Goal: Task Accomplishment & Management: Complete application form

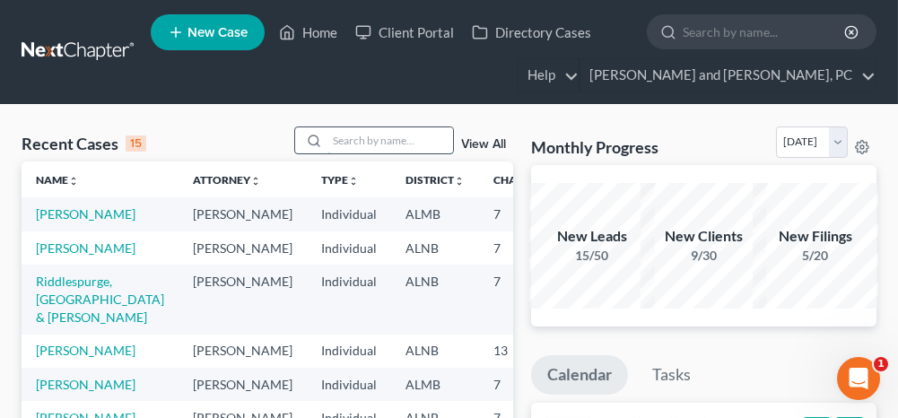
click at [369, 146] on input "search" at bounding box center [390, 140] width 126 height 26
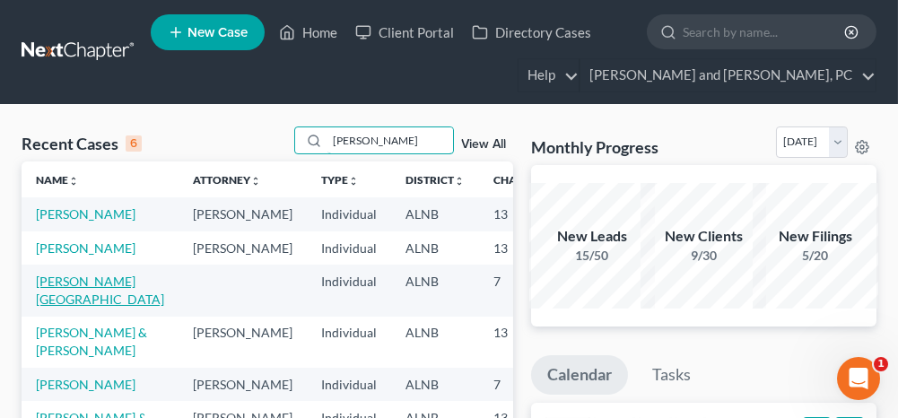
type input "[PERSON_NAME]"
click at [52, 307] on link "[PERSON_NAME][GEOGRAPHIC_DATA]" at bounding box center [100, 290] width 128 height 33
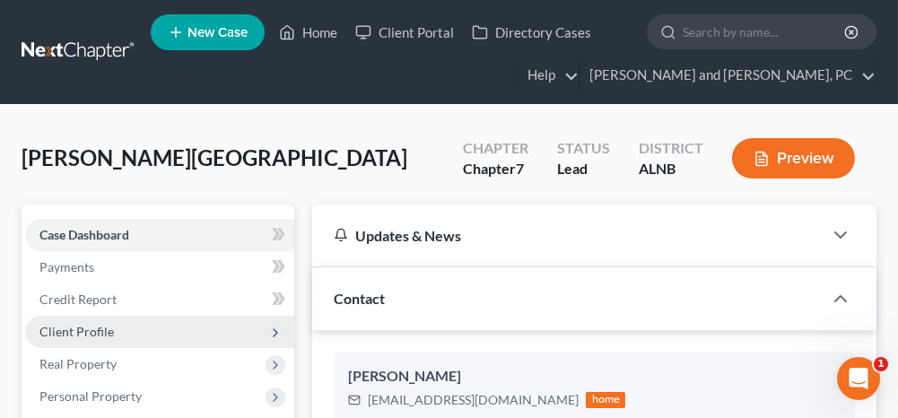
click at [95, 331] on span "Client Profile" at bounding box center [76, 331] width 74 height 15
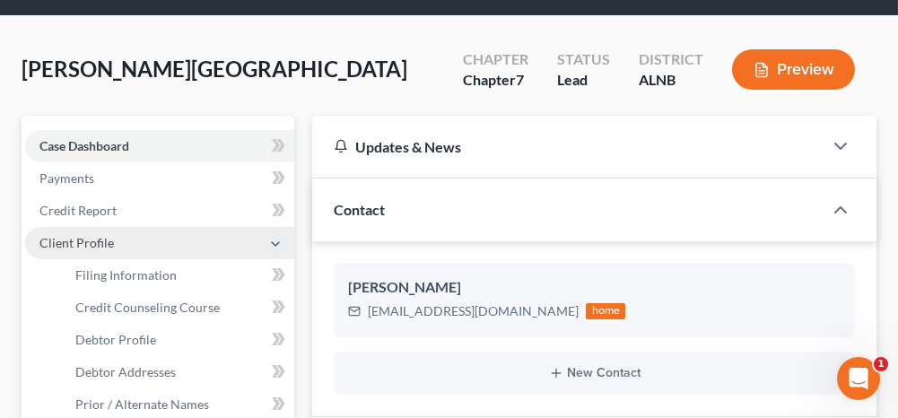
scroll to position [90, 0]
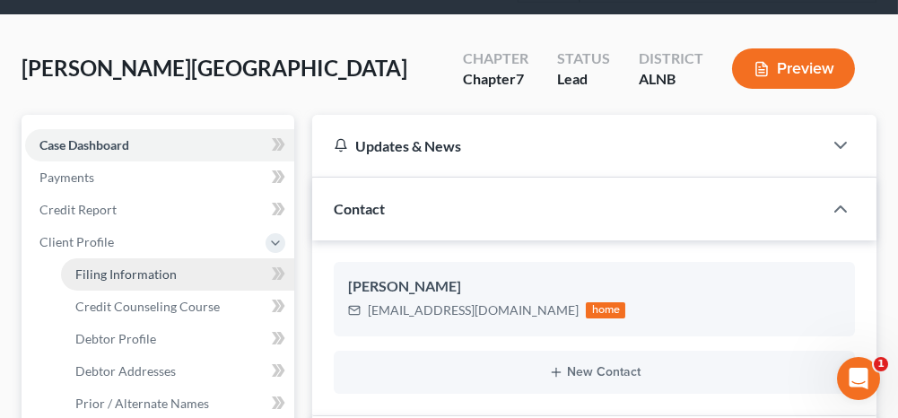
click at [138, 279] on span "Filing Information" at bounding box center [125, 273] width 101 height 15
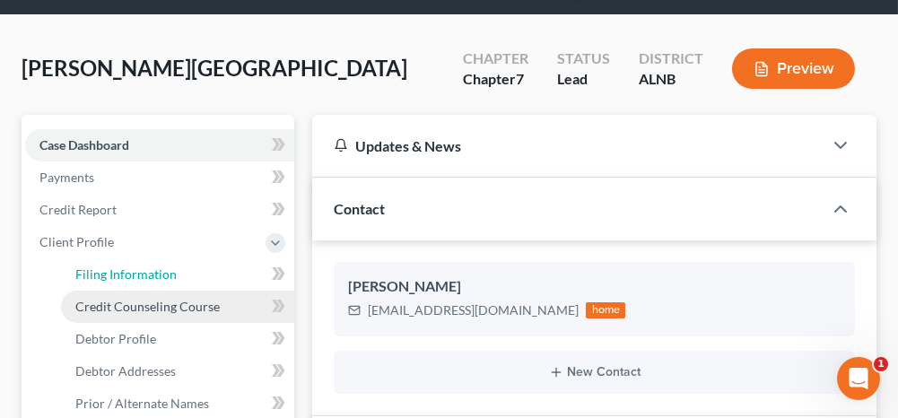
select select "1"
select select "0"
select select "1"
select select "0"
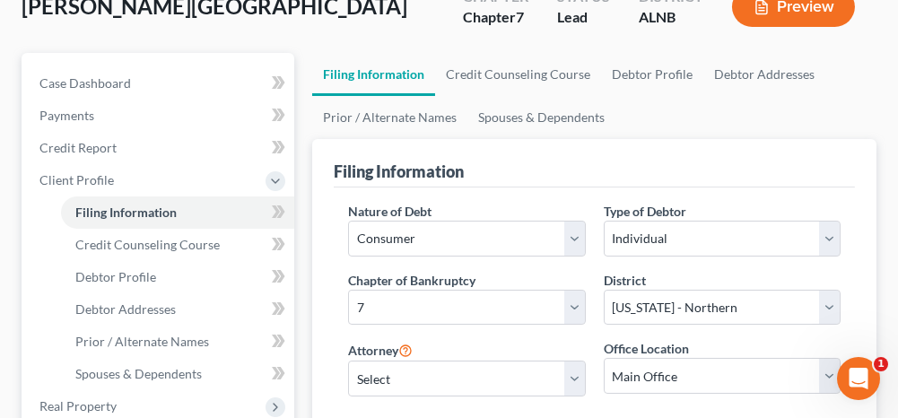
scroll to position [269, 0]
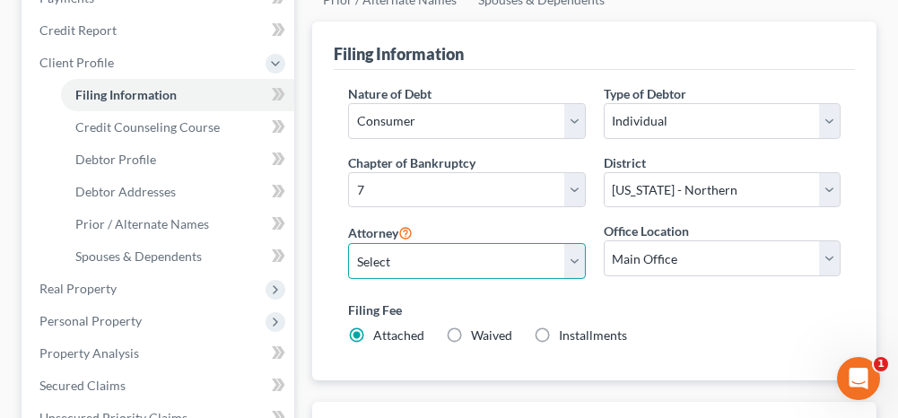
drag, startPoint x: 422, startPoint y: 254, endPoint x: 416, endPoint y: 275, distance: 22.2
click at [422, 254] on select "Select [PERSON_NAME] - ALNB [PERSON_NAME] - ALNB [PERSON_NAME] - ALMB" at bounding box center [466, 261] width 237 height 36
select select "1"
click at [348, 243] on select "Select [PERSON_NAME] - ALNB [PERSON_NAME] - ALNB [PERSON_NAME] - ALMB" at bounding box center [466, 261] width 237 height 36
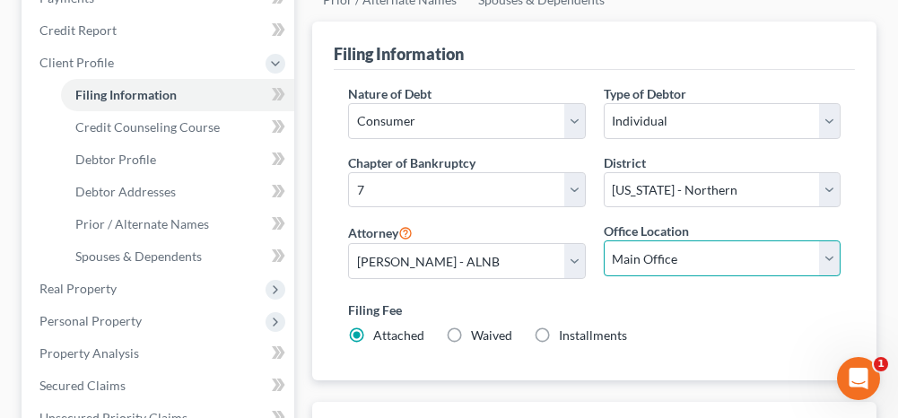
drag, startPoint x: 630, startPoint y: 254, endPoint x: 631, endPoint y: 272, distance: 18.0
click at [630, 254] on select "Main Office [GEOGRAPHIC_DATA]" at bounding box center [722, 258] width 237 height 36
select select "0"
click at [604, 240] on select "Main Office [GEOGRAPHIC_DATA]" at bounding box center [722, 258] width 237 height 36
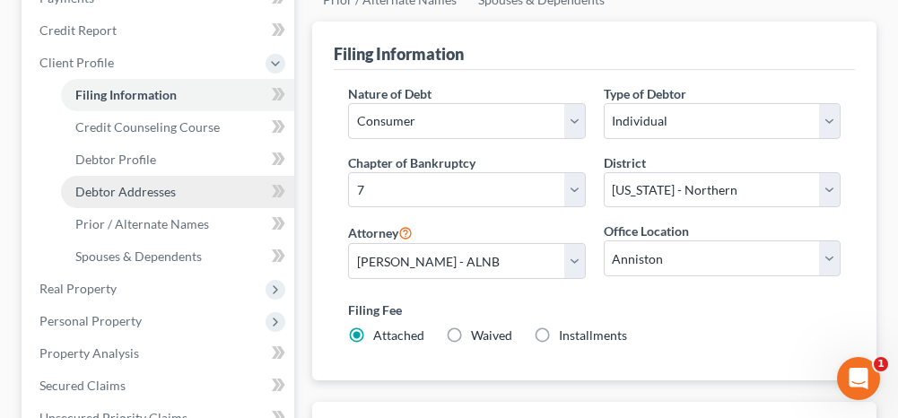
click at [178, 187] on link "Debtor Addresses" at bounding box center [177, 192] width 233 height 32
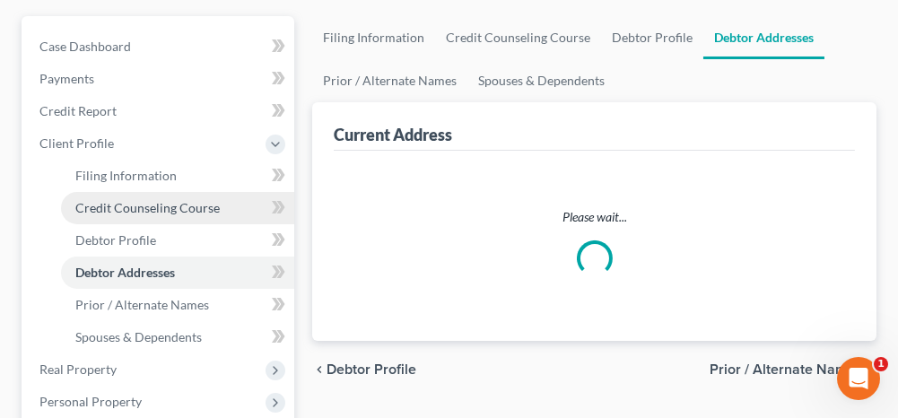
select select "0"
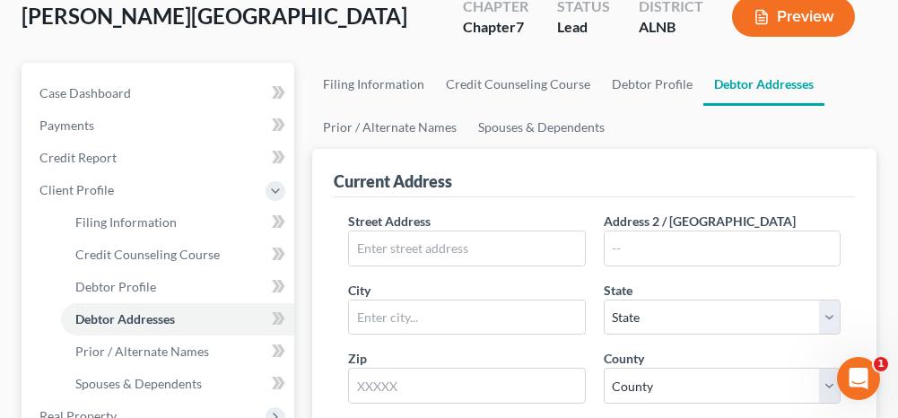
scroll to position [179, 0]
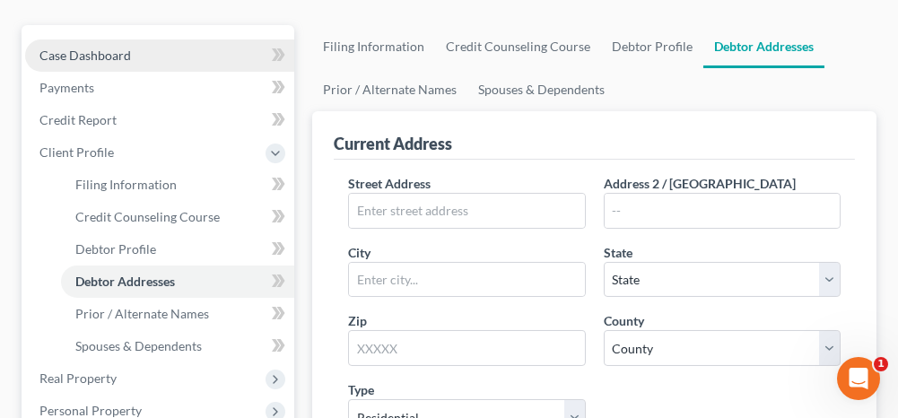
click at [147, 52] on link "Case Dashboard" at bounding box center [159, 55] width 269 height 32
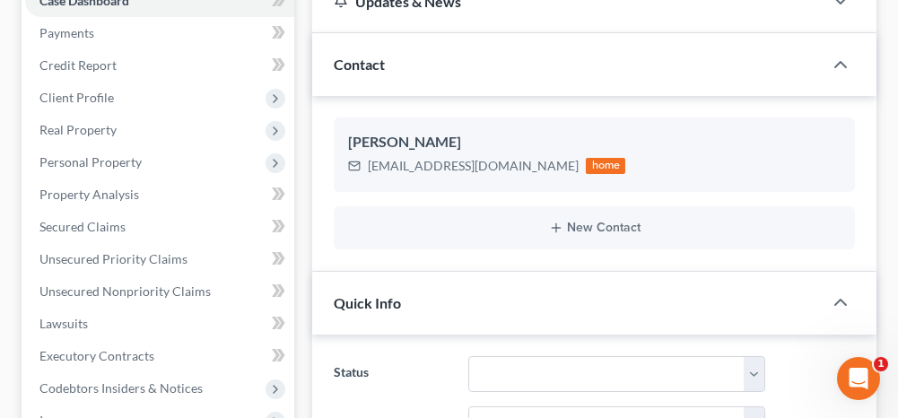
scroll to position [269, 0]
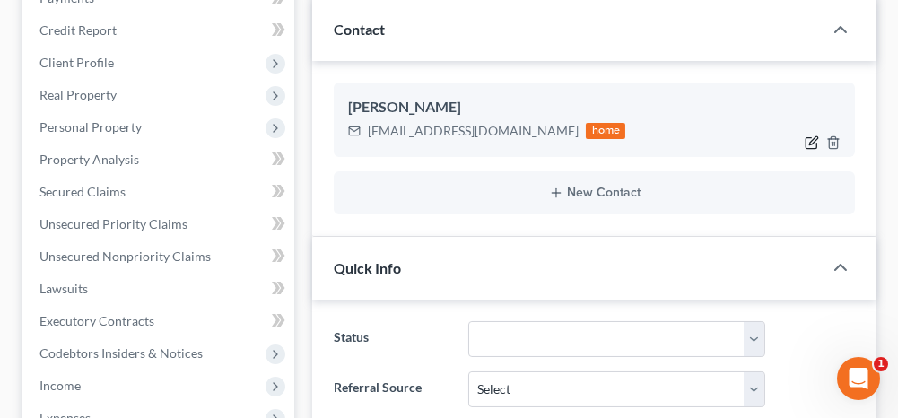
click at [812, 138] on icon "button" at bounding box center [811, 142] width 14 height 14
select select "0"
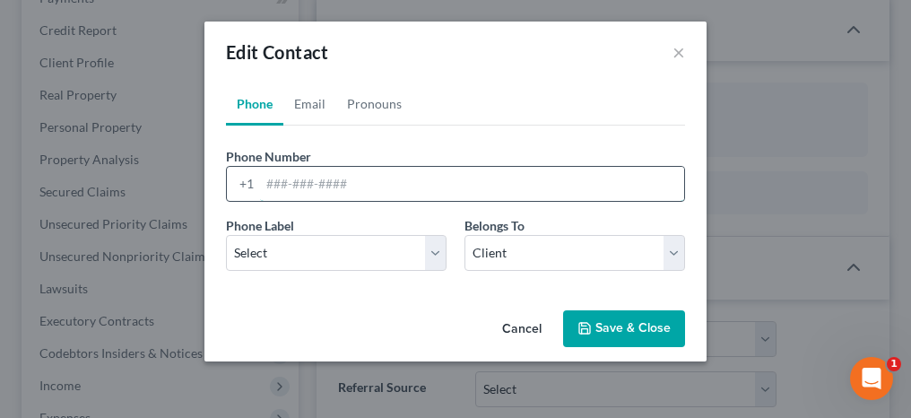
click at [291, 187] on input "tel" at bounding box center [472, 184] width 424 height 34
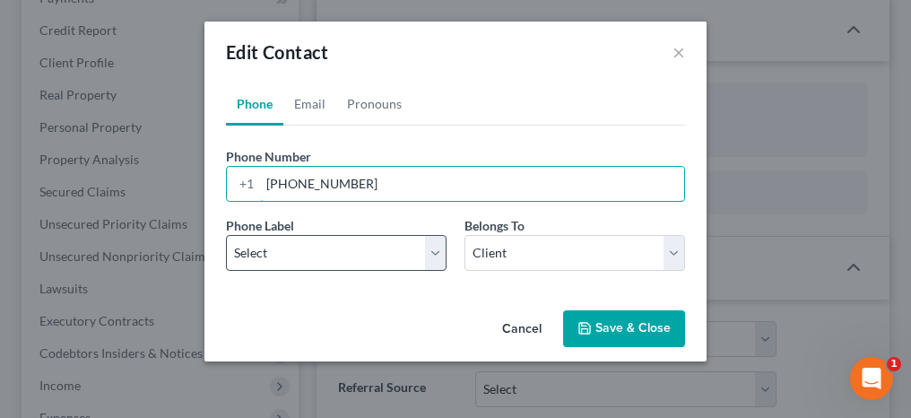
type input "[PHONE_NUMBER]"
drag, startPoint x: 278, startPoint y: 252, endPoint x: 279, endPoint y: 269, distance: 17.1
click at [278, 253] on select "Select Mobile Home Work Other" at bounding box center [336, 253] width 221 height 36
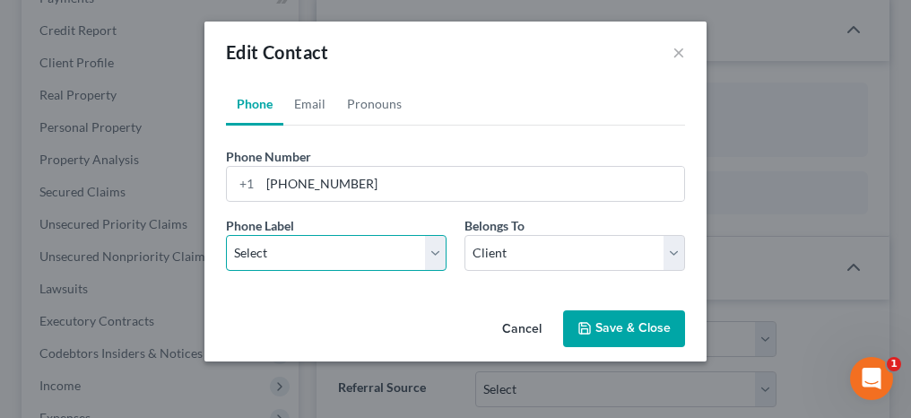
select select "0"
click at [226, 235] on select "Select Mobile Home Work Other" at bounding box center [336, 253] width 221 height 36
click at [610, 336] on button "Save & Close" at bounding box center [624, 329] width 122 height 38
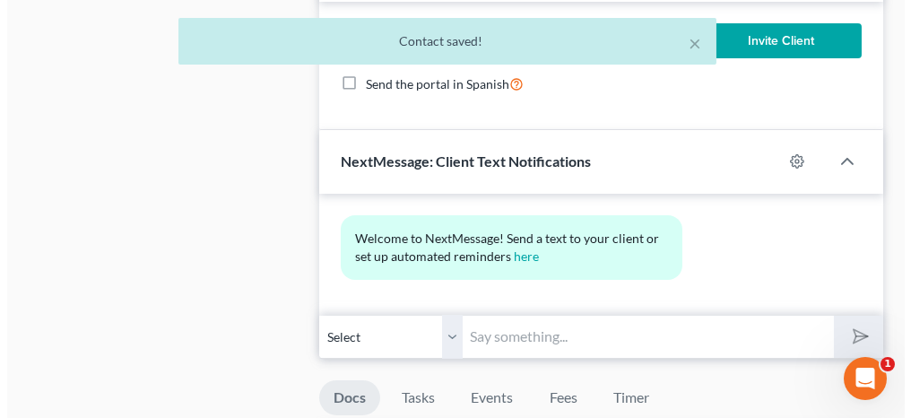
scroll to position [1166, 0]
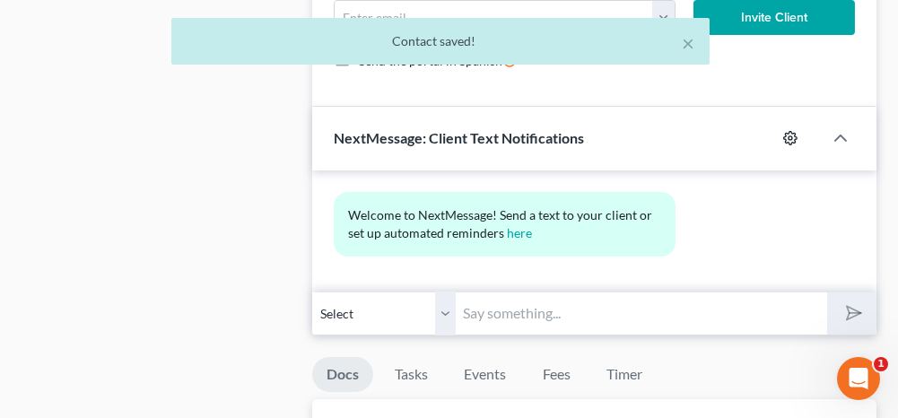
click at [790, 131] on icon "button" at bounding box center [790, 138] width 14 height 14
select select "1"
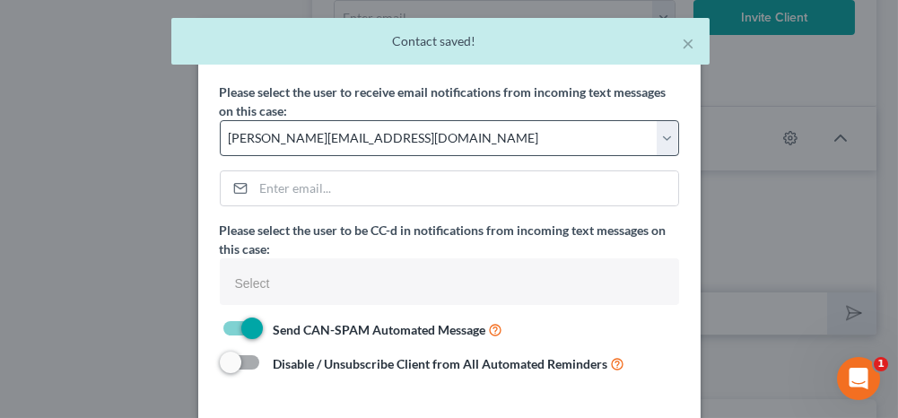
select select
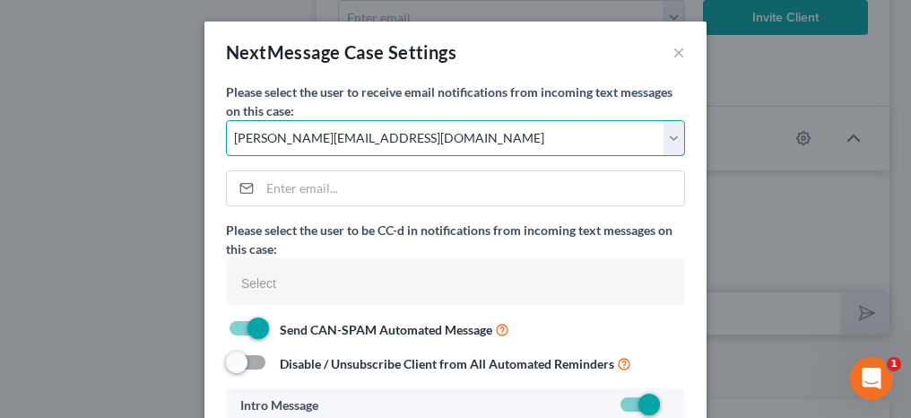
drag, startPoint x: 282, startPoint y: 135, endPoint x: 284, endPoint y: 156, distance: 21.7
click at [282, 135] on select "Select [PERSON_NAME][EMAIL_ADDRESS][DOMAIN_NAME] [PERSON_NAME][EMAIL_ADDRESS][D…" at bounding box center [455, 138] width 459 height 36
click at [226, 120] on select "Select [PERSON_NAME][EMAIL_ADDRESS][DOMAIN_NAME] [PERSON_NAME][EMAIL_ADDRESS][D…" at bounding box center [455, 138] width 459 height 36
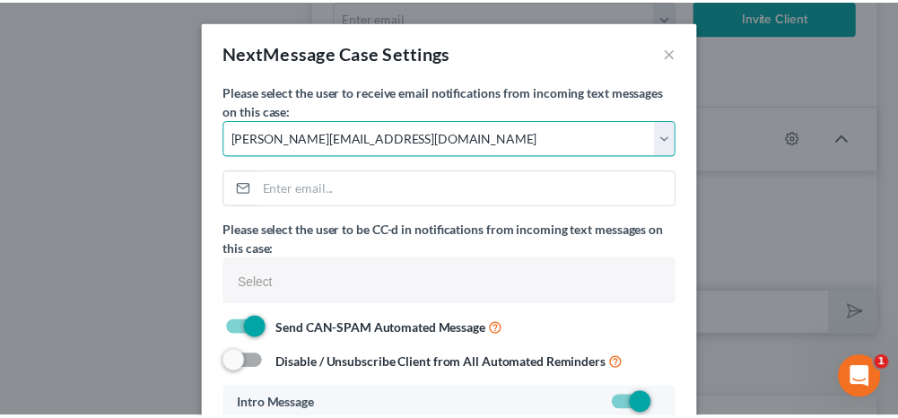
scroll to position [145, 0]
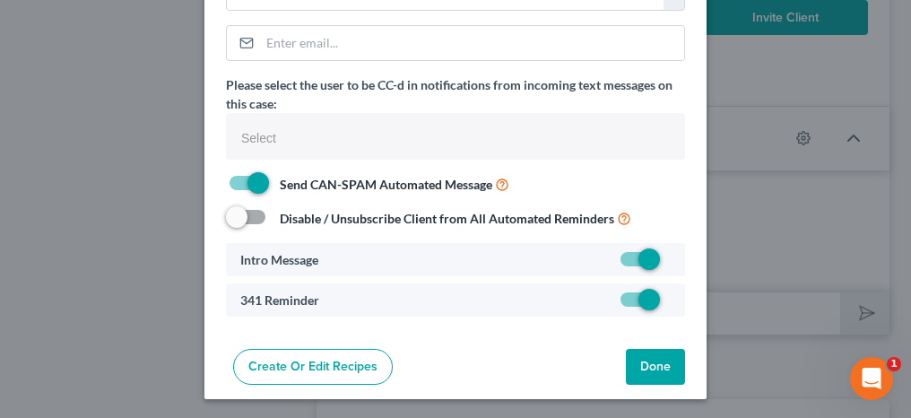
click at [649, 361] on button "Done" at bounding box center [655, 367] width 59 height 36
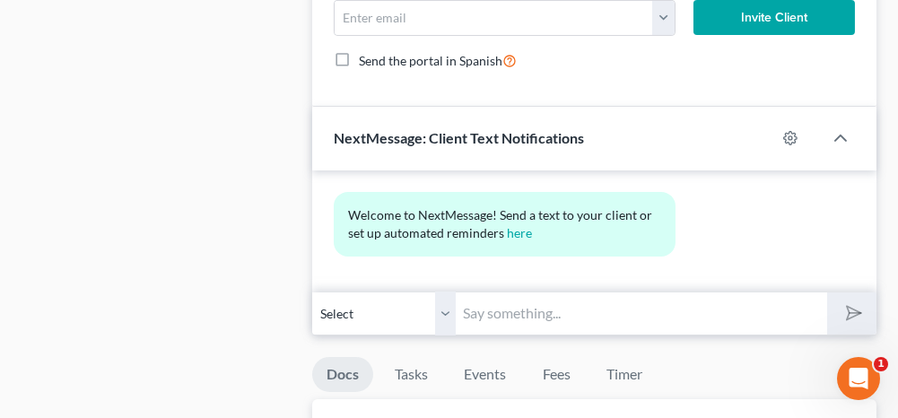
click at [616, 309] on input "text" at bounding box center [641, 313] width 370 height 44
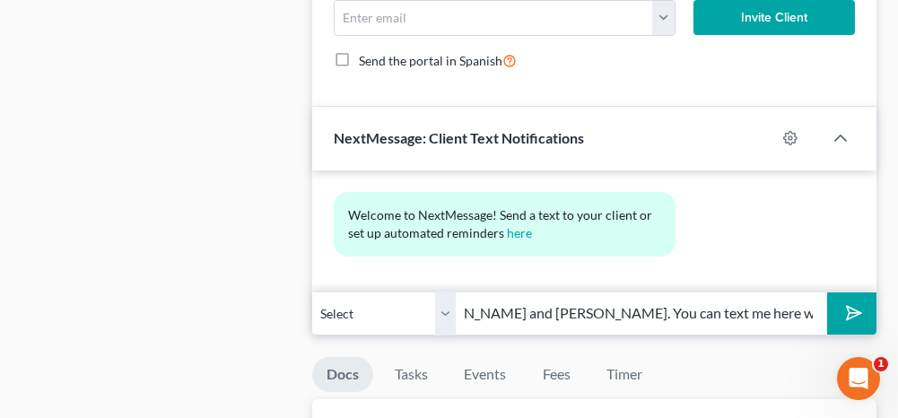
scroll to position [0, 242]
type input "This is [PERSON_NAME] from [PERSON_NAME] and [PERSON_NAME]. You can text me her…"
click at [855, 300] on icon "submit" at bounding box center [850, 312] width 25 height 25
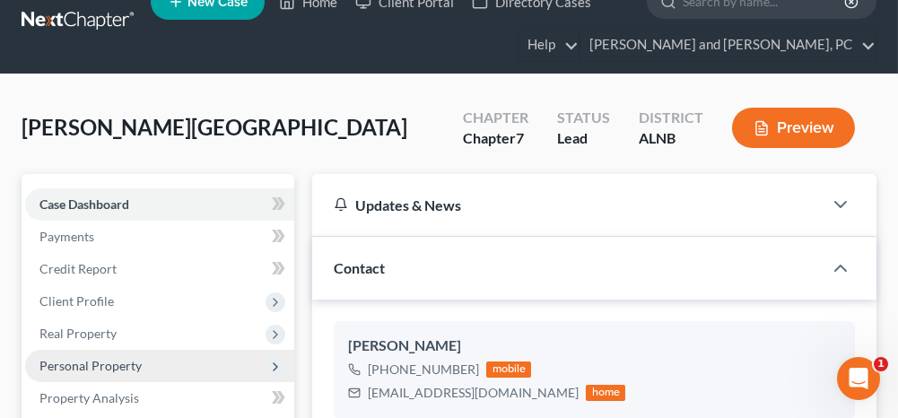
scroll to position [0, 0]
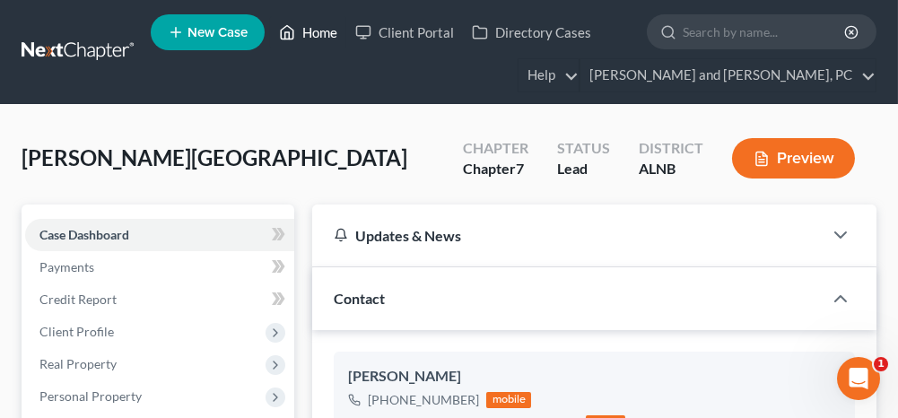
click at [336, 30] on link "Home" at bounding box center [308, 32] width 76 height 32
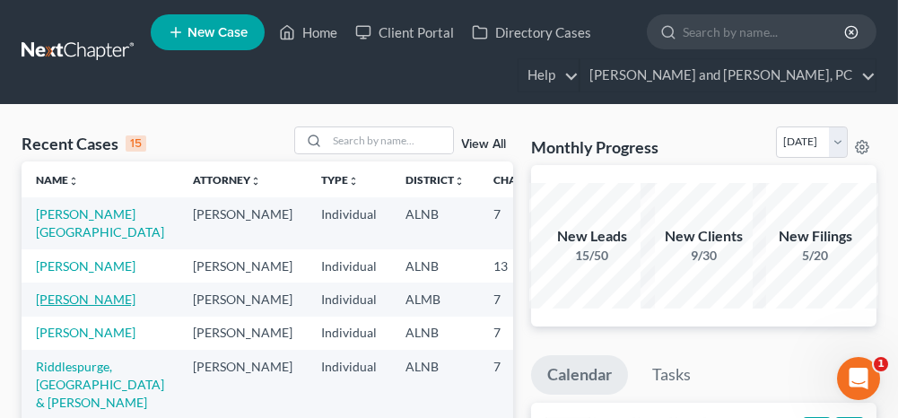
click at [72, 307] on link "[PERSON_NAME]" at bounding box center [86, 298] width 100 height 15
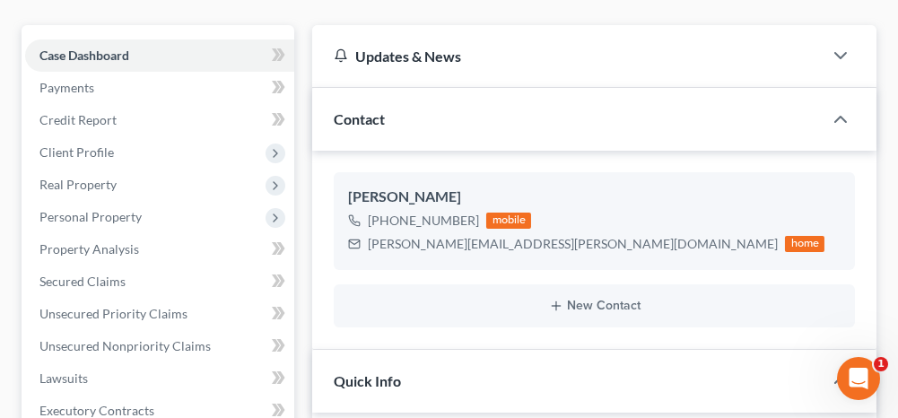
scroll to position [90, 0]
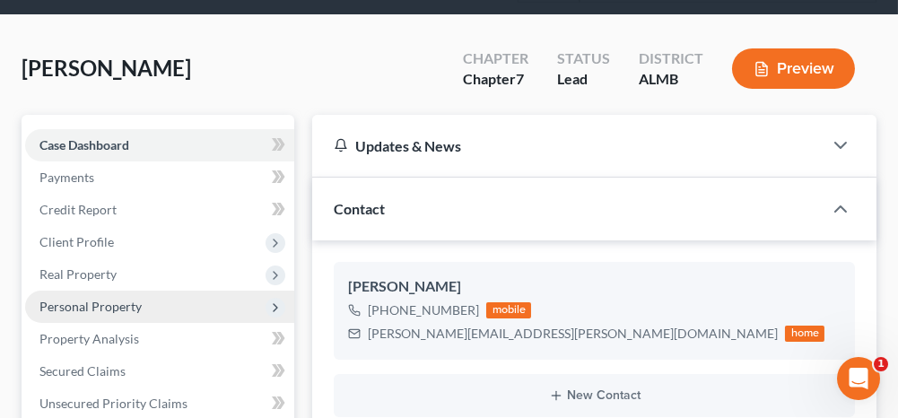
click at [134, 310] on span "Personal Property" at bounding box center [90, 306] width 102 height 15
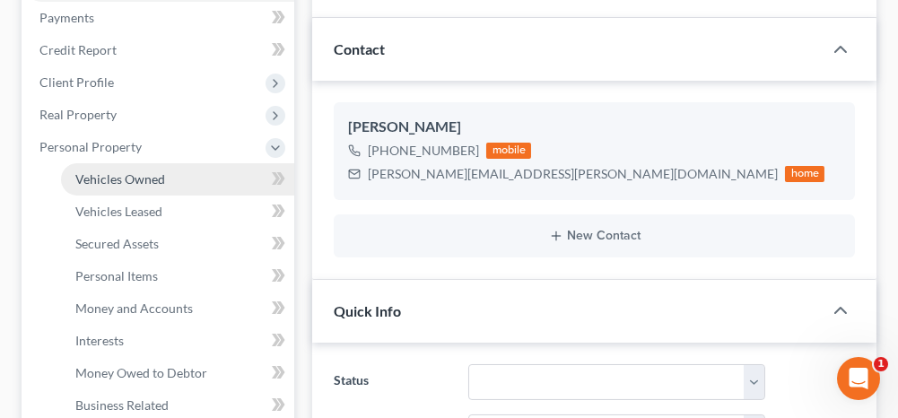
scroll to position [269, 0]
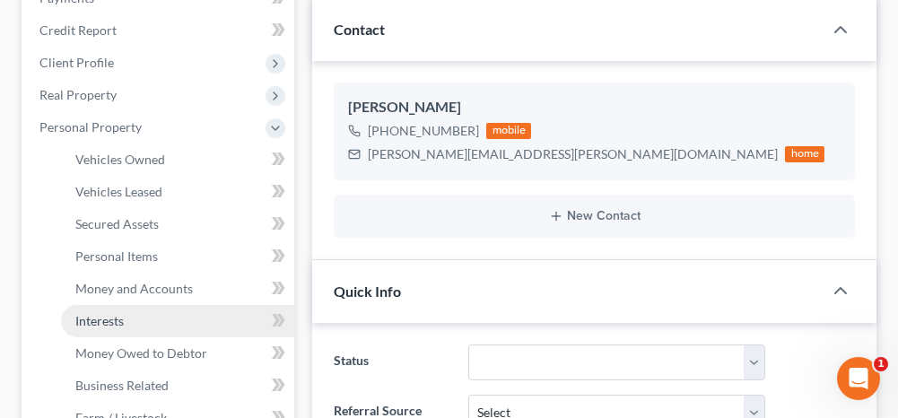
click at [140, 312] on link "Interests" at bounding box center [177, 321] width 233 height 32
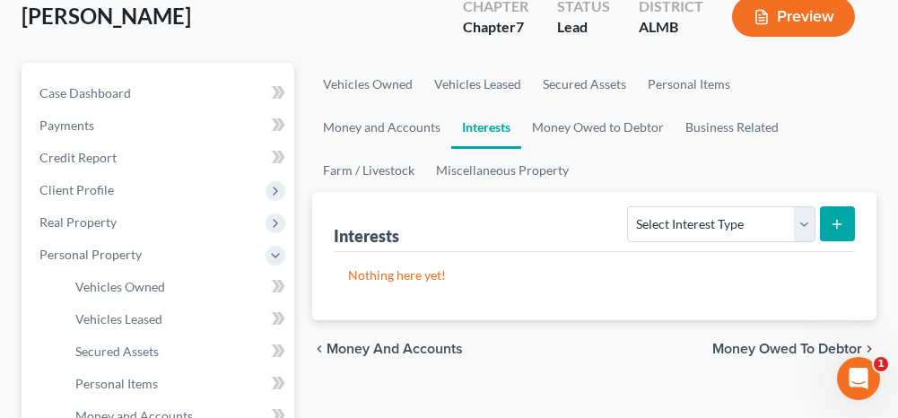
scroll to position [179, 0]
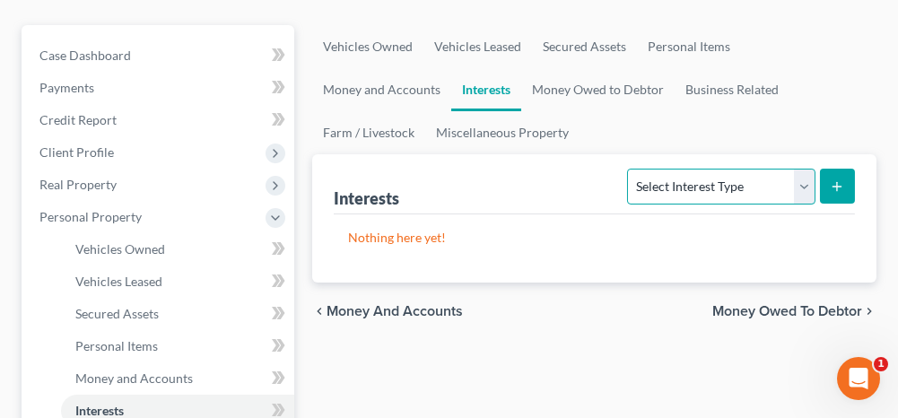
click at [676, 189] on select "Select Interest Type 401K Annuity Bond Education IRA Government Bond Government…" at bounding box center [720, 187] width 187 height 36
select select "bond"
click at [631, 169] on select "Select Interest Type 401K Annuity Bond Education IRA Government Bond Government…" at bounding box center [720, 187] width 187 height 36
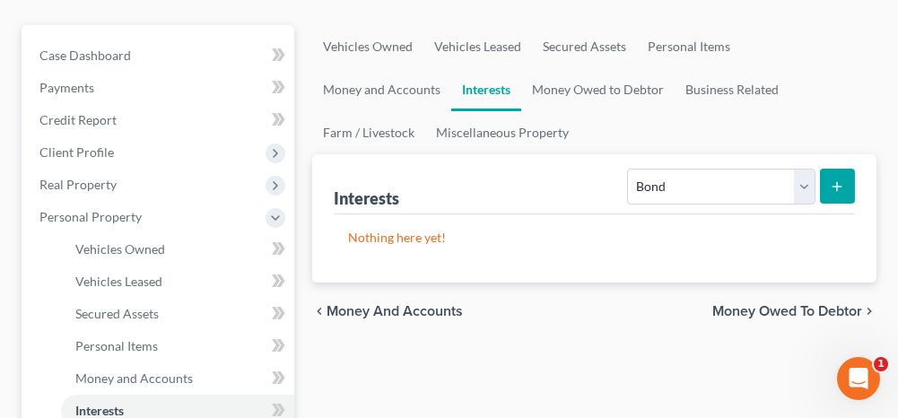
click at [841, 179] on icon "submit" at bounding box center [837, 186] width 14 height 14
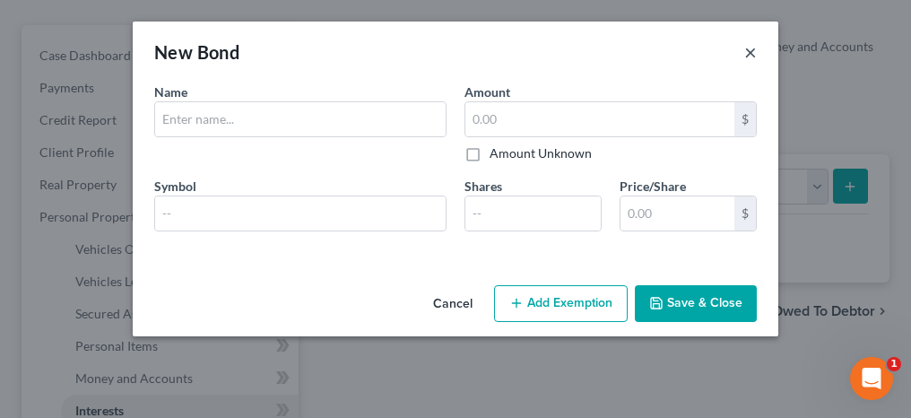
click at [752, 51] on button "×" at bounding box center [750, 52] width 13 height 22
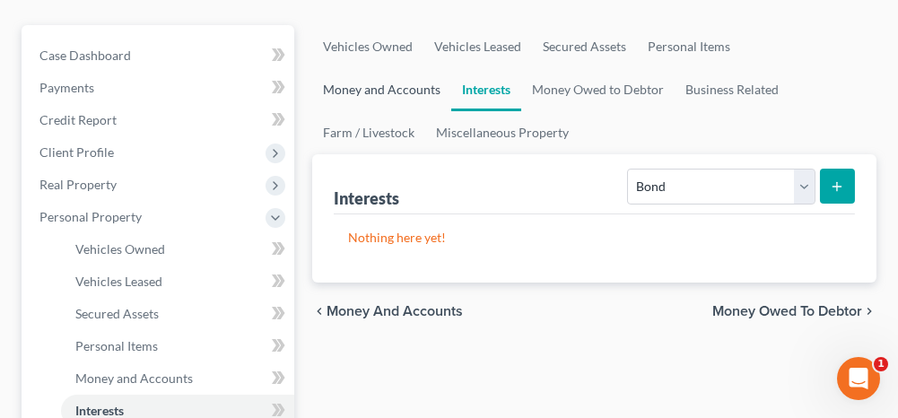
click at [775, 45] on ul "Vehicles Owned Vehicles Leased Secured Assets Personal Items Money and Accounts…" at bounding box center [594, 89] width 564 height 129
click at [785, 41] on ul "Vehicles Owned Vehicles Leased Secured Assets Personal Items Money and Accounts…" at bounding box center [594, 89] width 564 height 129
click at [391, 310] on span "Money and Accounts" at bounding box center [394, 311] width 136 height 14
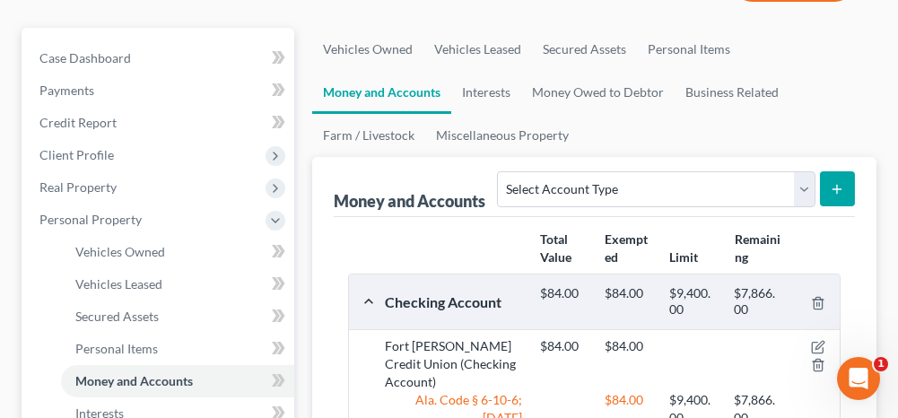
scroll to position [179, 0]
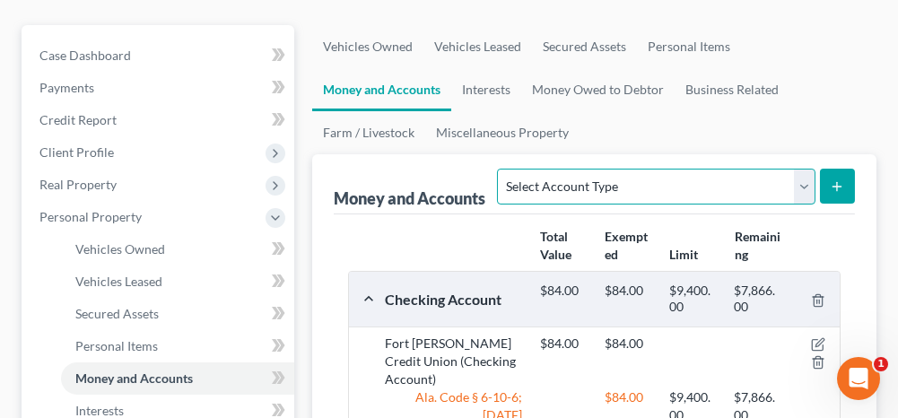
click at [619, 184] on select "Select Account Type Brokerage Cash on Hand Certificates of Deposit Checking Acc…" at bounding box center [655, 187] width 317 height 36
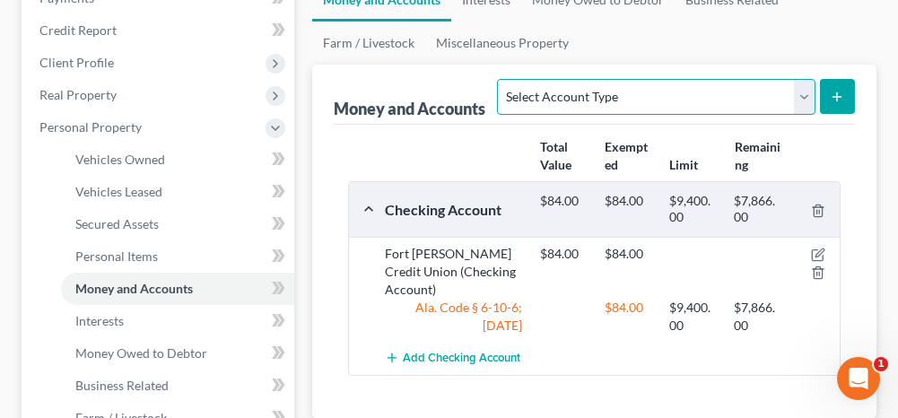
drag, startPoint x: 586, startPoint y: 84, endPoint x: 581, endPoint y: 111, distance: 27.3
click at [586, 84] on select "Select Account Type Brokerage Cash on Hand Certificates of Deposit Checking Acc…" at bounding box center [655, 97] width 317 height 36
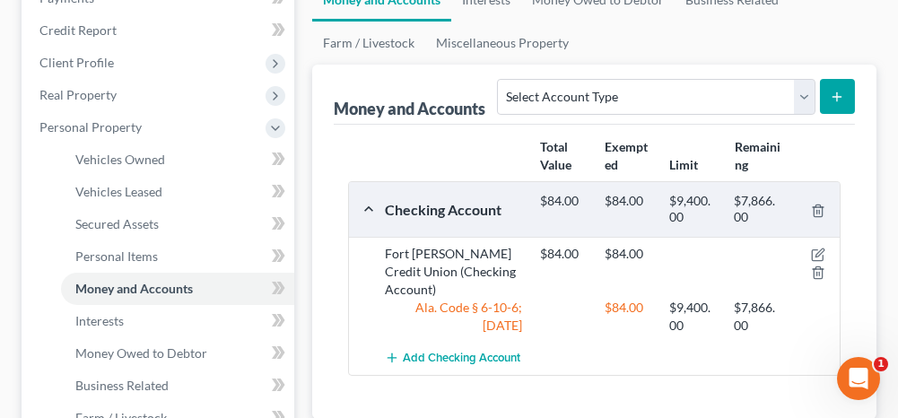
drag, startPoint x: 330, startPoint y: 132, endPoint x: 378, endPoint y: 67, distance: 80.2
click at [330, 132] on div "Money and Accounts Select Account Type Brokerage Cash on Hand Certificates of D…" at bounding box center [594, 242] width 564 height 354
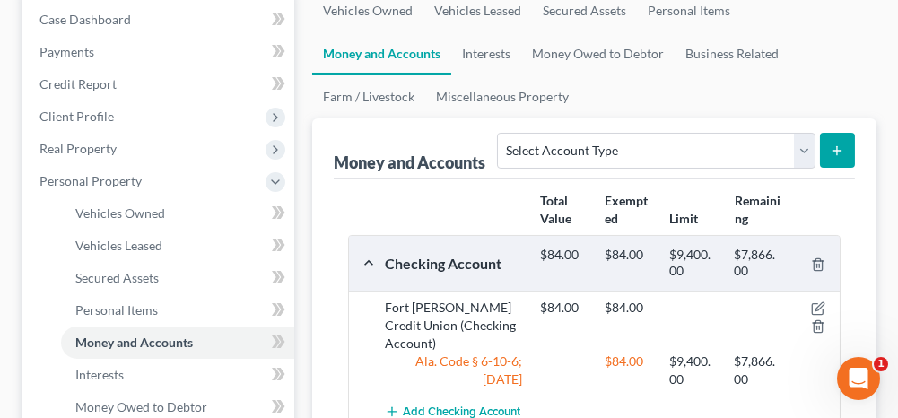
scroll to position [179, 0]
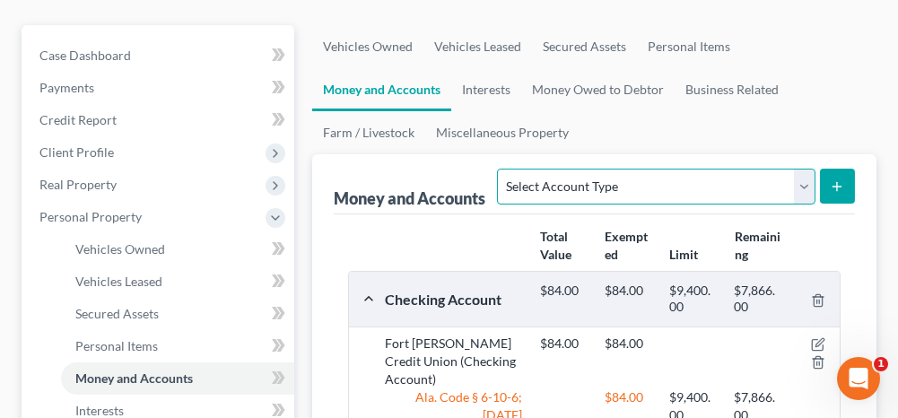
click at [696, 171] on select "Select Account Type Brokerage Cash on Hand Certificates of Deposit Checking Acc…" at bounding box center [655, 187] width 317 height 36
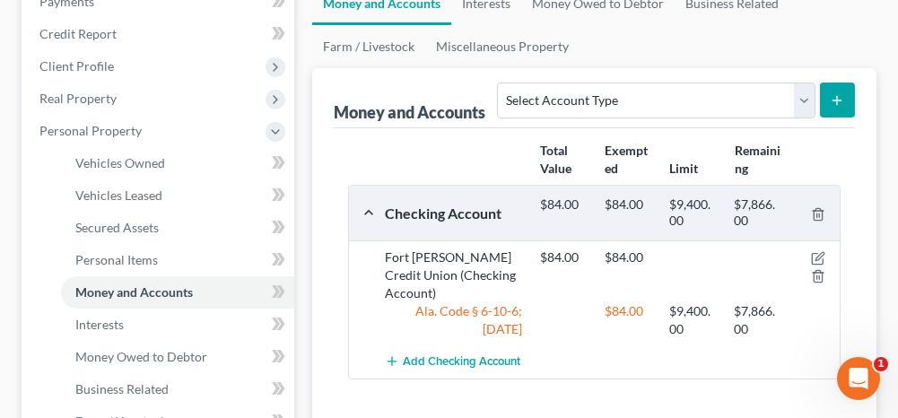
scroll to position [269, 0]
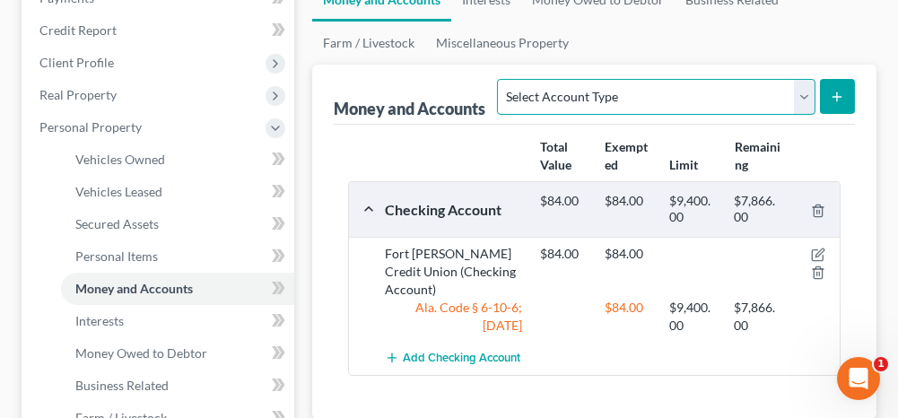
drag, startPoint x: 631, startPoint y: 96, endPoint x: 625, endPoint y: 112, distance: 17.0
click at [631, 96] on select "Select Account Type Brokerage Cash on Hand Certificates of Deposit Checking Acc…" at bounding box center [655, 97] width 317 height 36
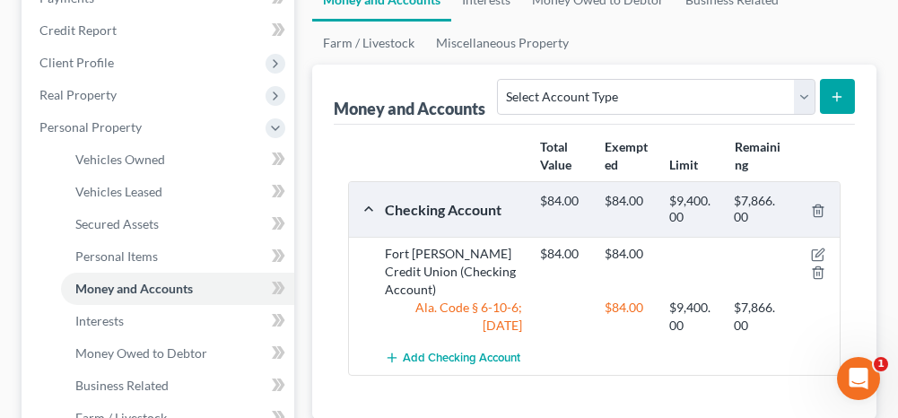
drag, startPoint x: 699, startPoint y: 393, endPoint x: 693, endPoint y: 382, distance: 12.0
click at [699, 393] on div "Total Value Exempted Limit Remaining Checking Account $84.00 $84.00 $9,400.00 $…" at bounding box center [594, 272] width 521 height 294
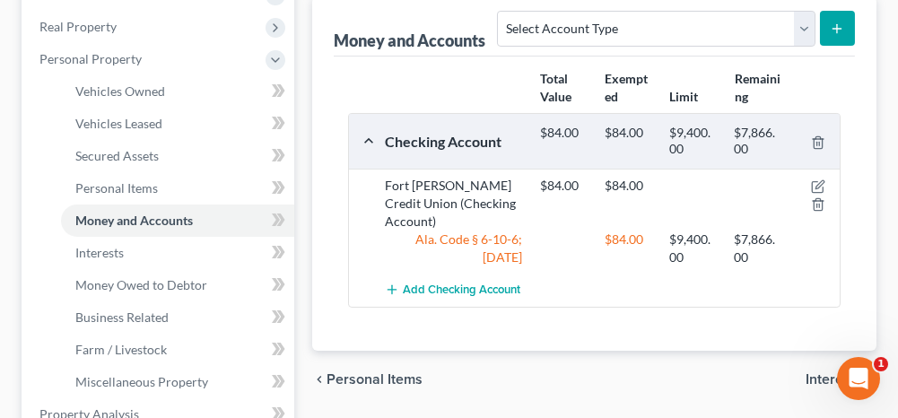
scroll to position [359, 0]
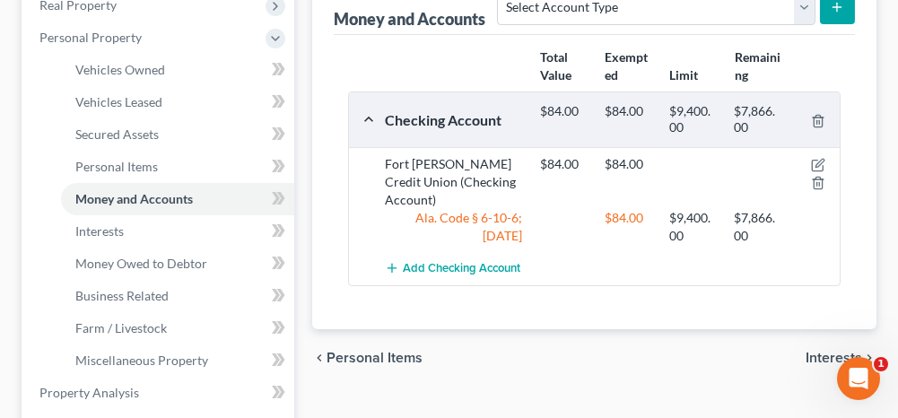
click at [813, 353] on span "Interests" at bounding box center [833, 358] width 57 height 14
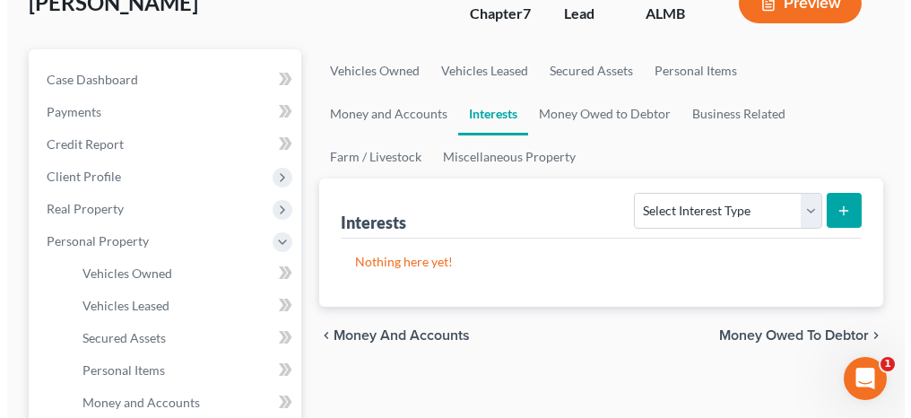
scroll to position [179, 0]
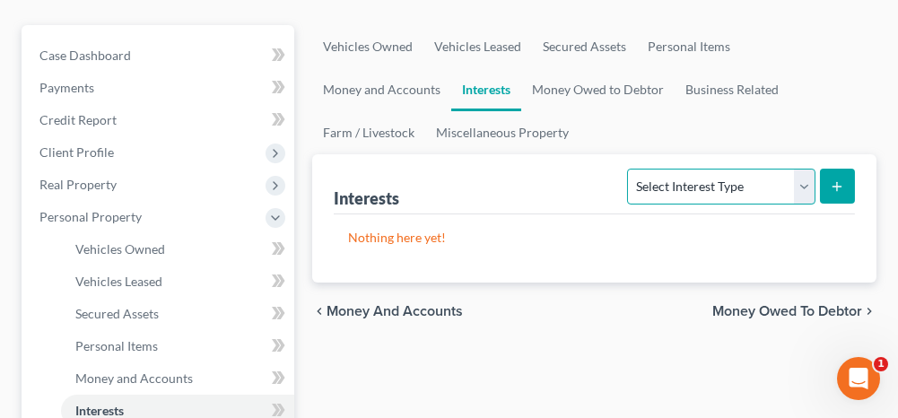
click at [677, 185] on select "Select Interest Type 401K Annuity Bond Education IRA Government Bond Government…" at bounding box center [720, 187] width 187 height 36
select select "government_bond"
click at [631, 169] on select "Select Interest Type 401K Annuity Bond Education IRA Government Bond Government…" at bounding box center [720, 187] width 187 height 36
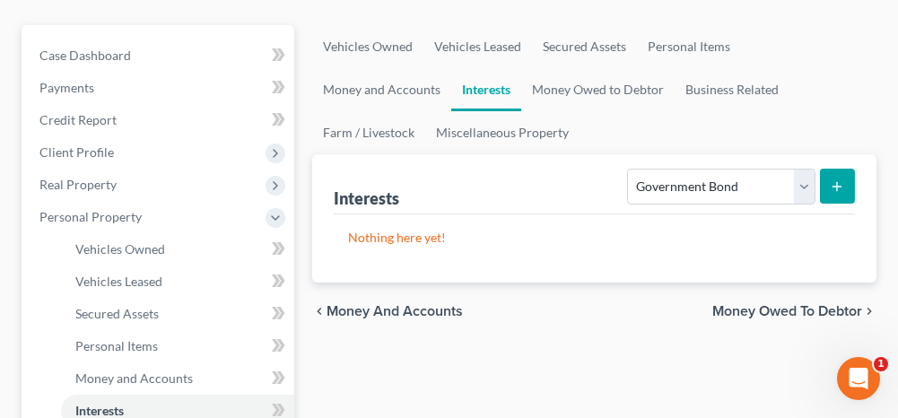
click at [840, 170] on button "submit" at bounding box center [837, 186] width 35 height 35
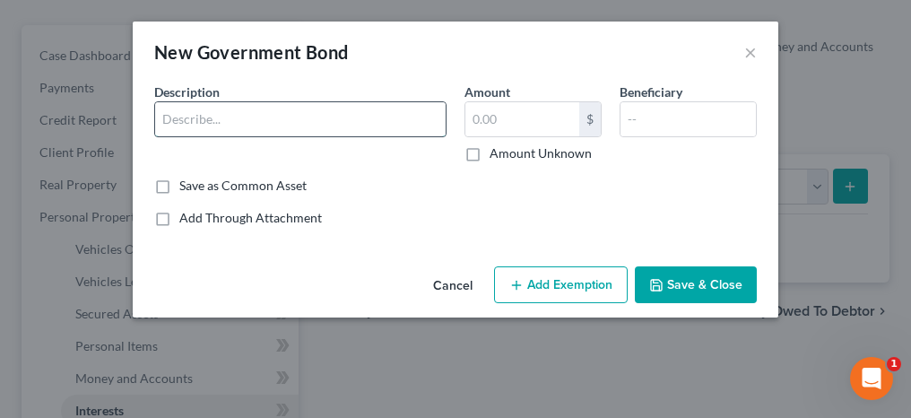
click at [251, 116] on input "text" at bounding box center [300, 119] width 291 height 34
type input "US Treasury Bond"
click at [488, 116] on input "text" at bounding box center [522, 119] width 114 height 34
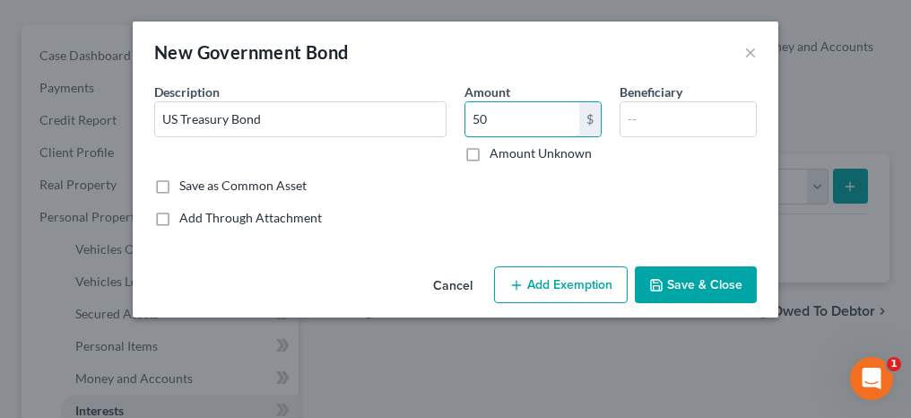
type input "50"
drag, startPoint x: 471, startPoint y: 186, endPoint x: 544, endPoint y: 271, distance: 112.0
click at [471, 186] on div "Save as Common Asset" at bounding box center [455, 186] width 603 height 18
click at [553, 283] on button "Add Exemption" at bounding box center [561, 285] width 134 height 38
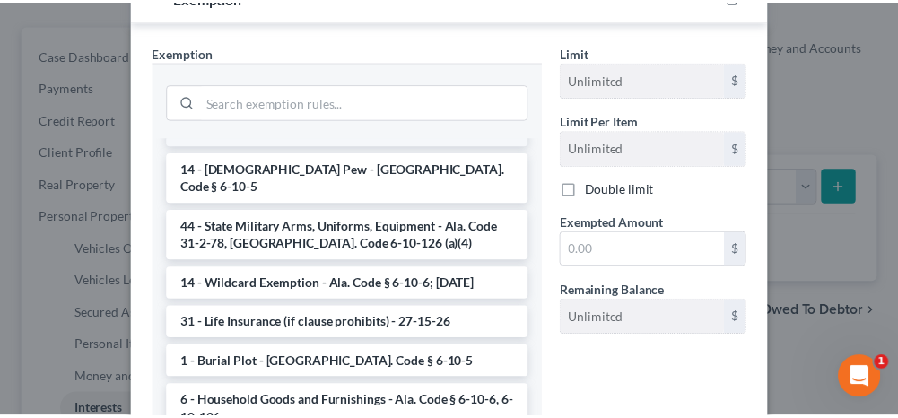
scroll to position [628, 0]
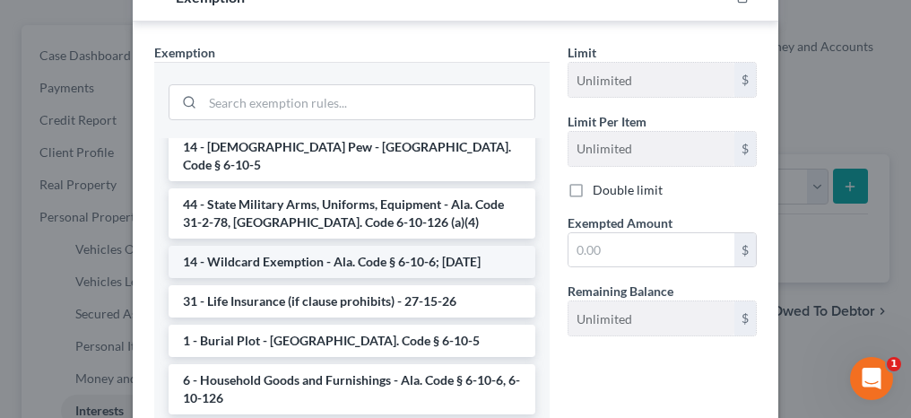
click at [274, 246] on li "14 - Wildcard Exemption - Ala. Code § 6-10-6; [DATE]" at bounding box center [352, 262] width 367 height 32
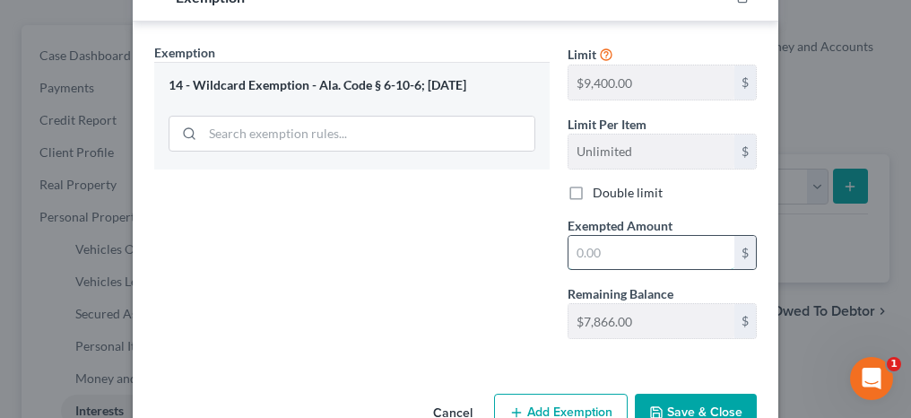
click at [581, 250] on input "text" at bounding box center [652, 253] width 166 height 34
type input "50"
click at [665, 397] on button "Save & Close" at bounding box center [696, 413] width 122 height 38
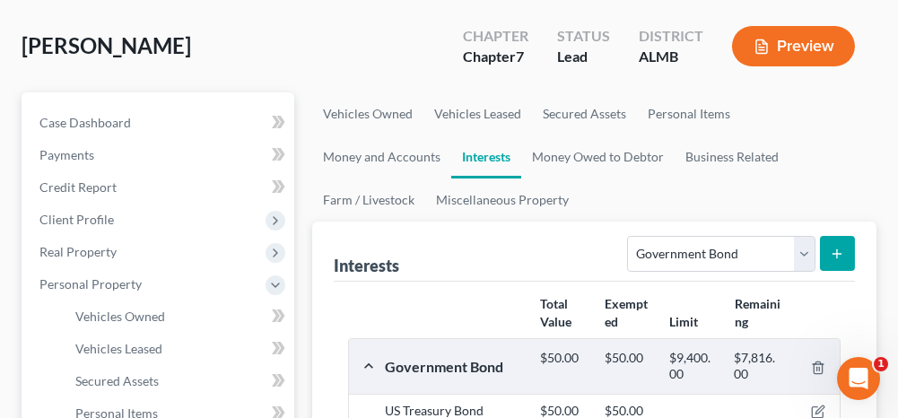
scroll to position [0, 0]
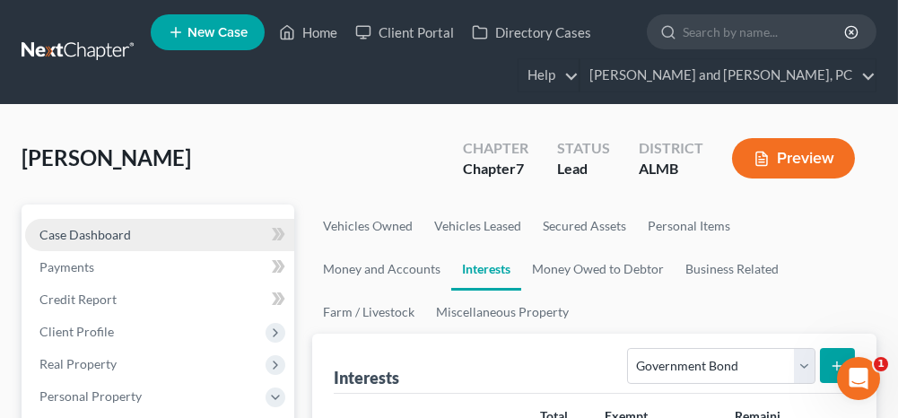
click at [143, 224] on link "Case Dashboard" at bounding box center [159, 235] width 269 height 32
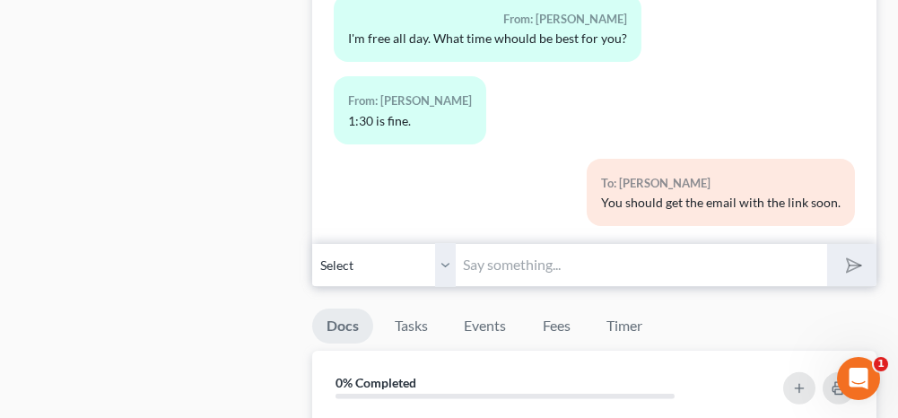
scroll to position [1345, 0]
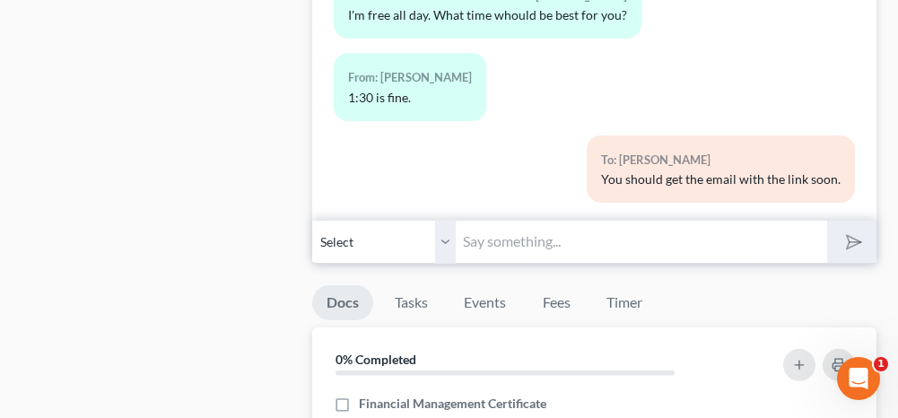
click at [570, 220] on input "text" at bounding box center [641, 242] width 370 height 44
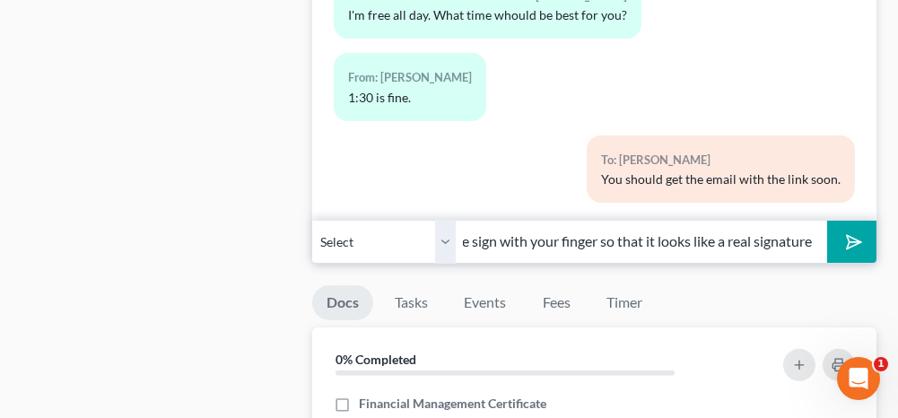
scroll to position [0, 313]
type input "I just emailed the paperwork for you to sign. Please sign with your finger so t…"
click at [840, 230] on icon "submit" at bounding box center [850, 241] width 25 height 25
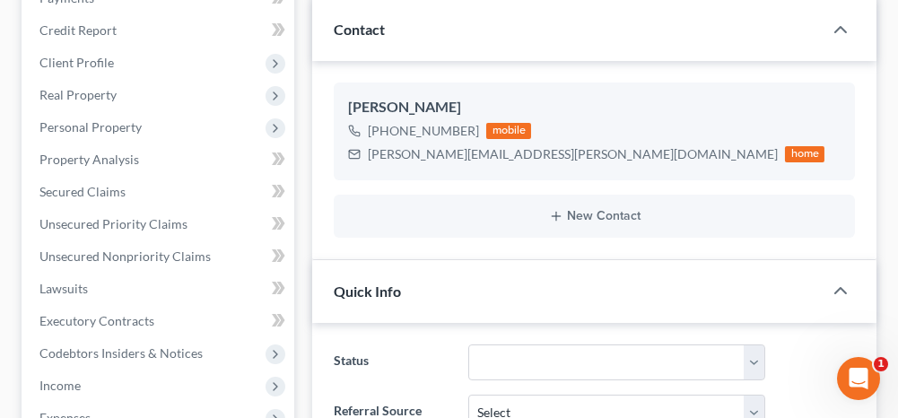
scroll to position [0, 0]
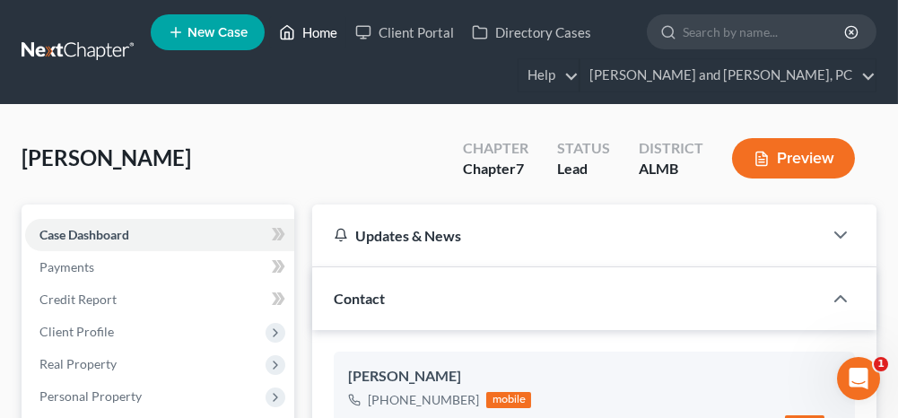
drag, startPoint x: 317, startPoint y: 32, endPoint x: 783, endPoint y: 222, distance: 502.8
click at [317, 32] on link "Home" at bounding box center [308, 32] width 76 height 32
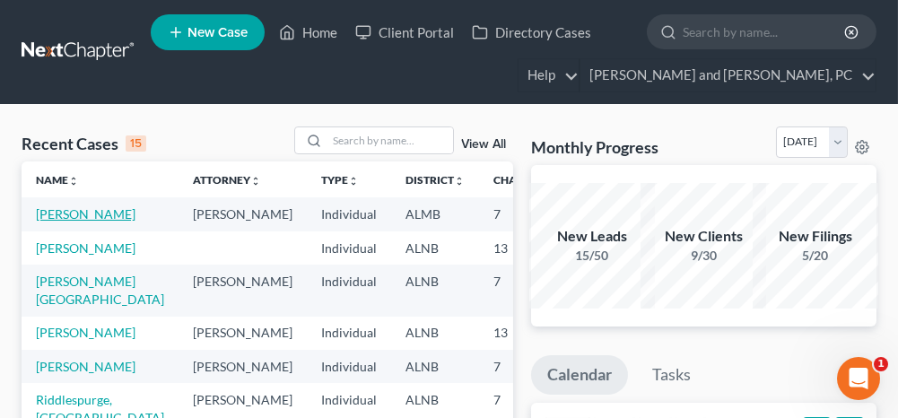
click at [98, 213] on link "[PERSON_NAME]" at bounding box center [86, 213] width 100 height 15
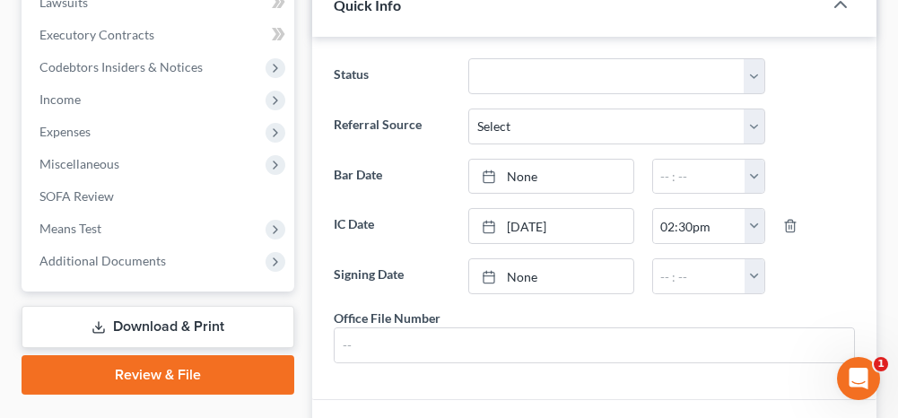
scroll to position [717, 0]
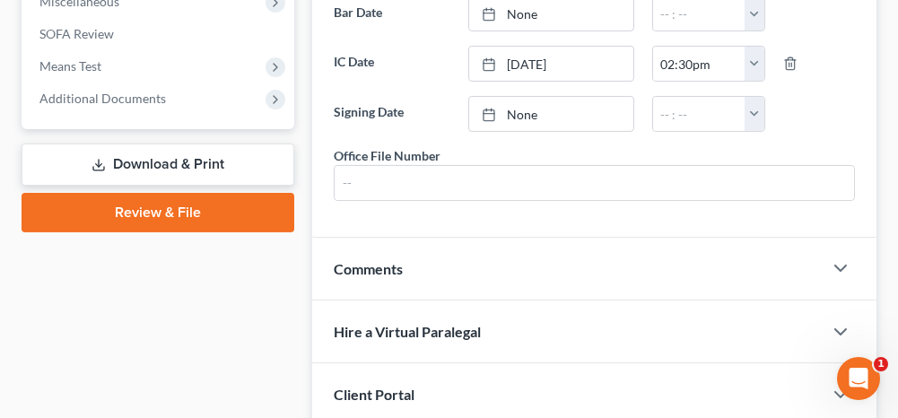
click at [136, 175] on link "Download & Print" at bounding box center [158, 164] width 273 height 42
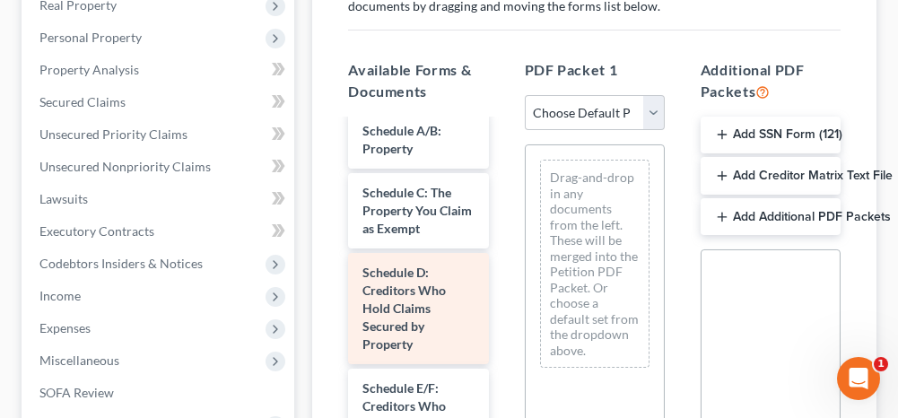
scroll to position [538, 0]
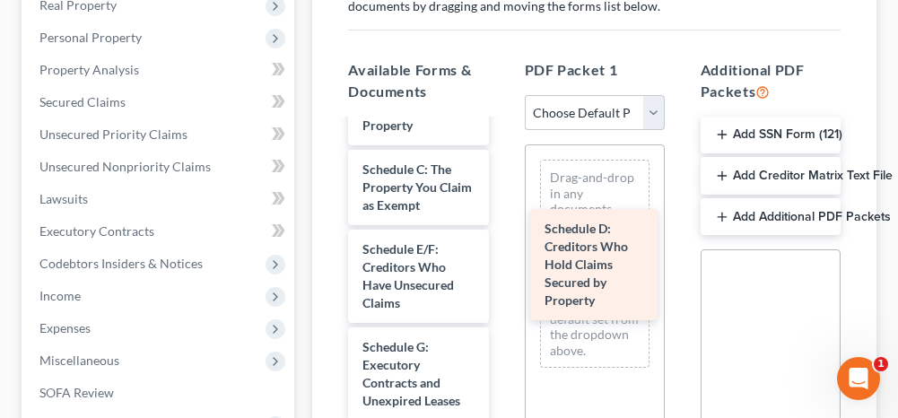
drag, startPoint x: 405, startPoint y: 298, endPoint x: 587, endPoint y: 244, distance: 189.9
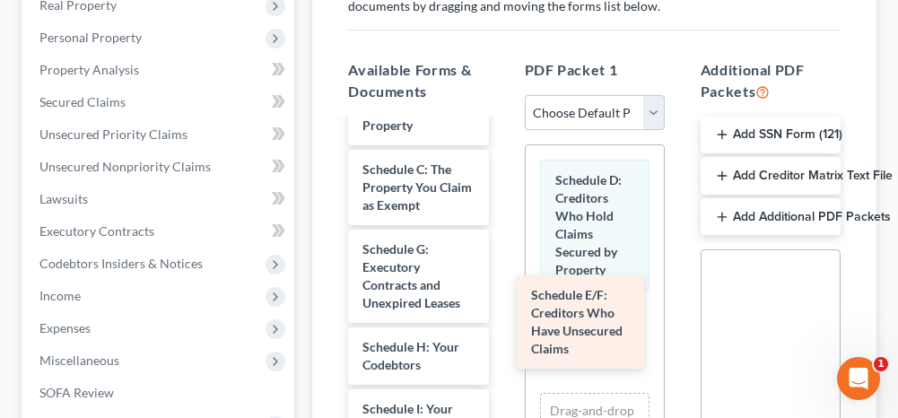
drag, startPoint x: 448, startPoint y: 301, endPoint x: 593, endPoint y: 302, distance: 144.4
click at [502, 315] on div "Schedule E/F: Creditors Who Have Unsecured Claims July_2025_Bank_Statement.pdf …" at bounding box center [418, 401] width 169 height 1636
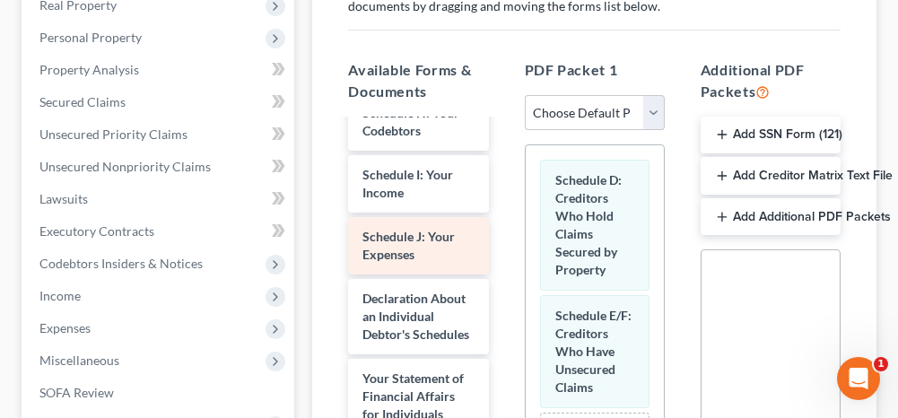
scroll to position [807, 0]
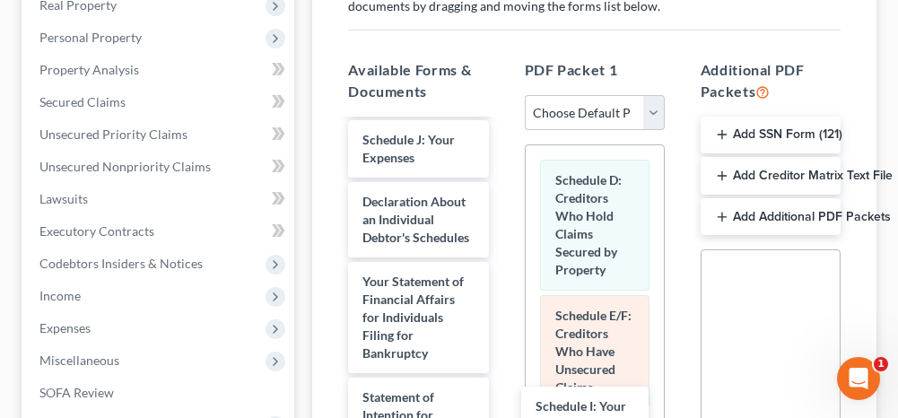
drag, startPoint x: 418, startPoint y: 213, endPoint x: 581, endPoint y: 326, distance: 198.5
click at [604, 417] on html "Home New Case Client Portal Directory Cases [PERSON_NAME] and [PERSON_NAME], PC…" at bounding box center [449, 230] width 898 height 1178
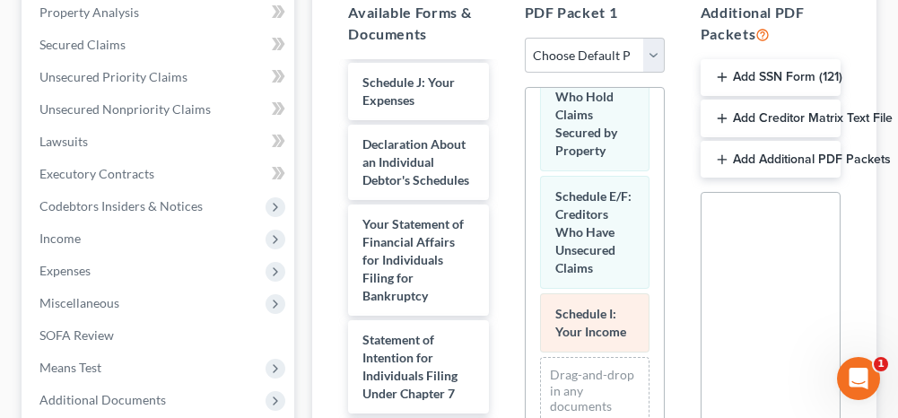
scroll to position [448, 0]
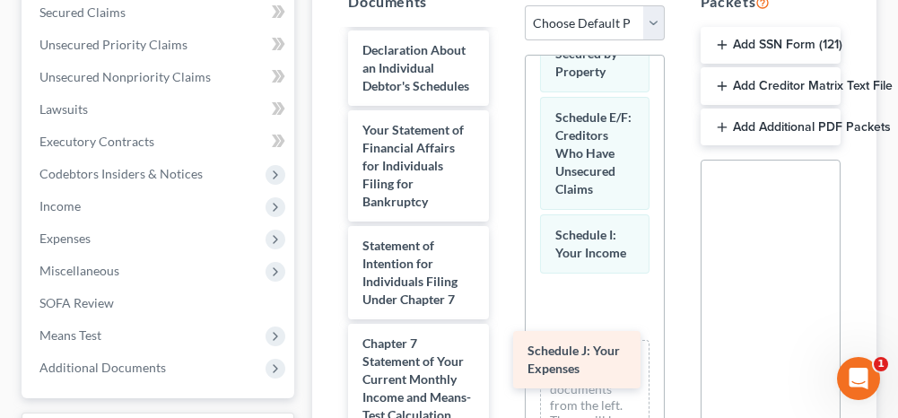
drag, startPoint x: 429, startPoint y: 122, endPoint x: 594, endPoint y: 372, distance: 299.7
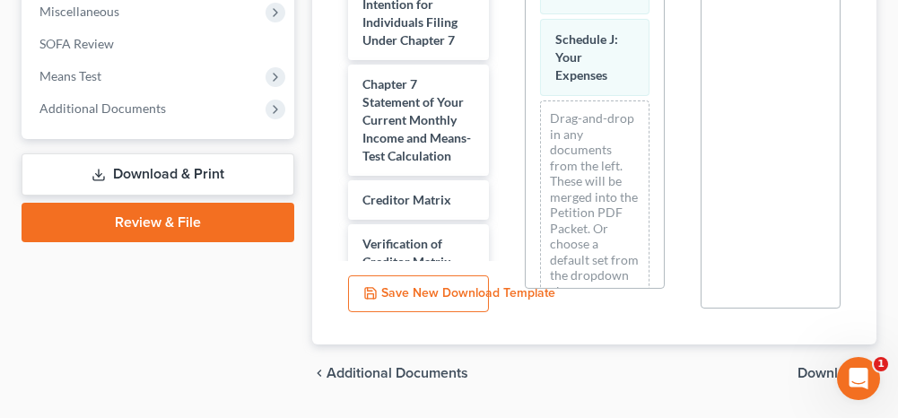
scroll to position [717, 0]
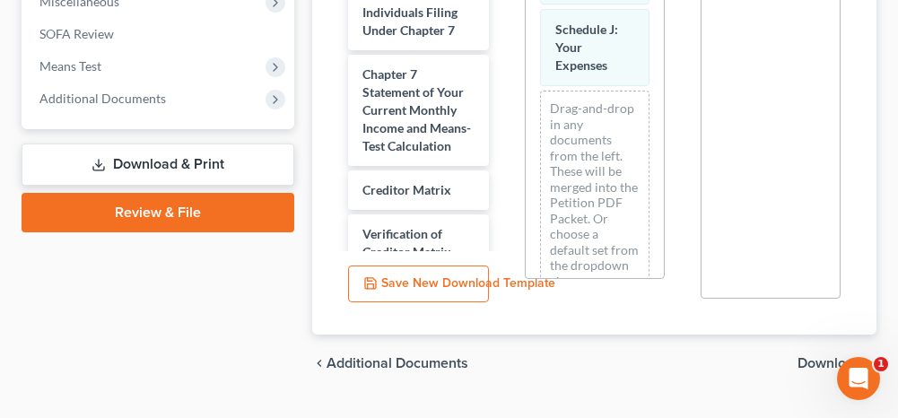
click at [802, 363] on span "Download" at bounding box center [829, 363] width 65 height 14
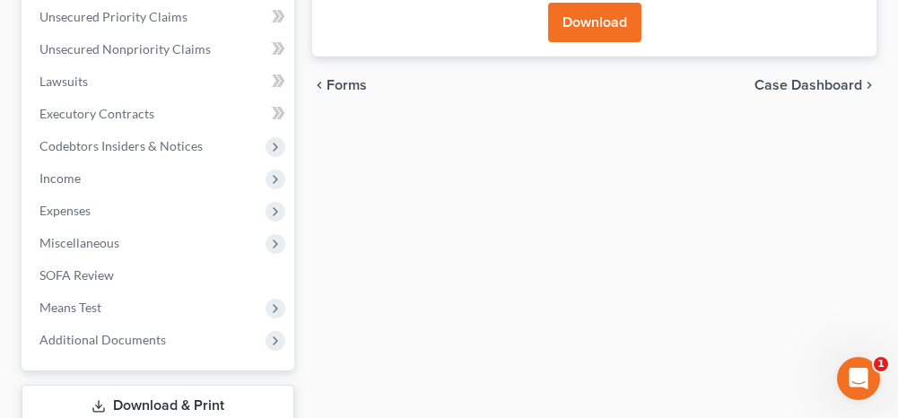
scroll to position [238, 0]
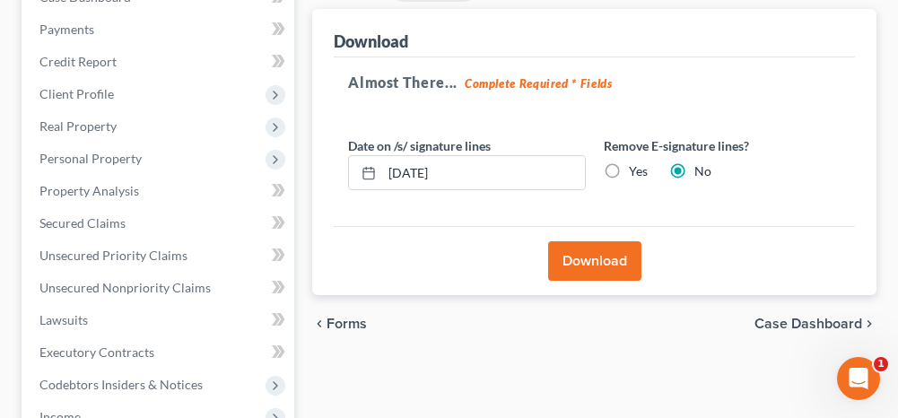
click at [584, 266] on button "Download" at bounding box center [594, 260] width 93 height 39
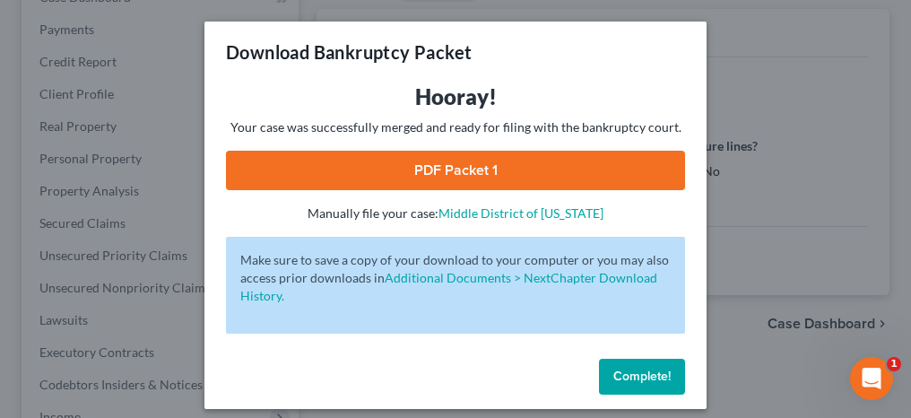
click at [498, 166] on link "PDF Packet 1" at bounding box center [455, 170] width 459 height 39
click at [635, 381] on span "Complete!" at bounding box center [641, 376] width 57 height 15
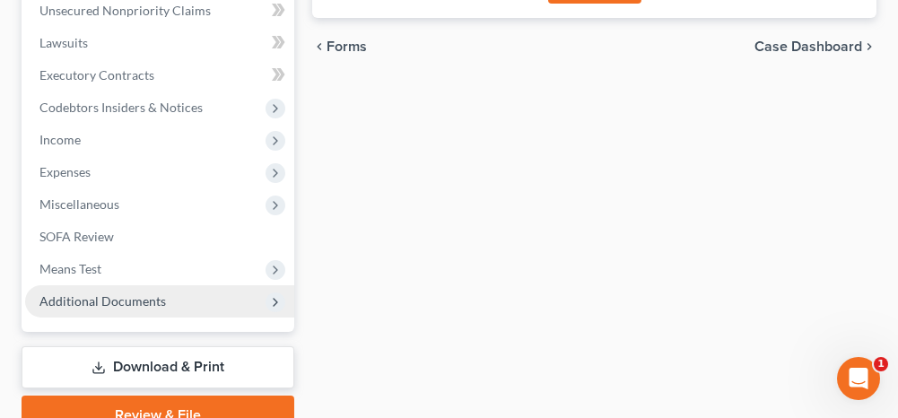
scroll to position [538, 0]
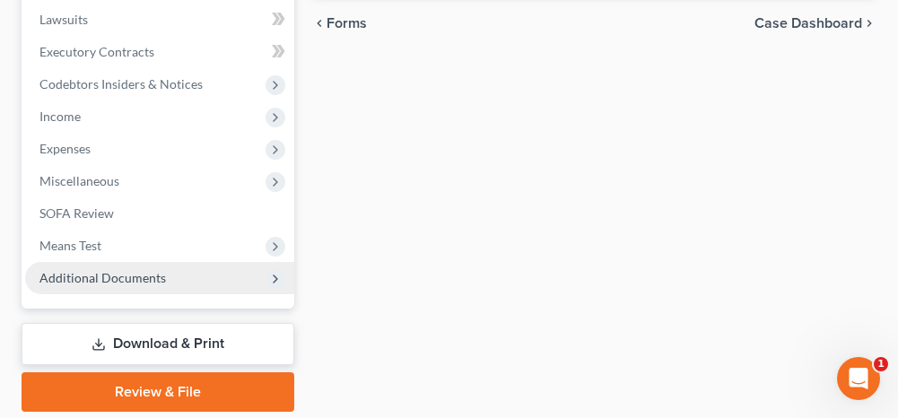
click at [183, 284] on span "Additional Documents" at bounding box center [159, 278] width 269 height 32
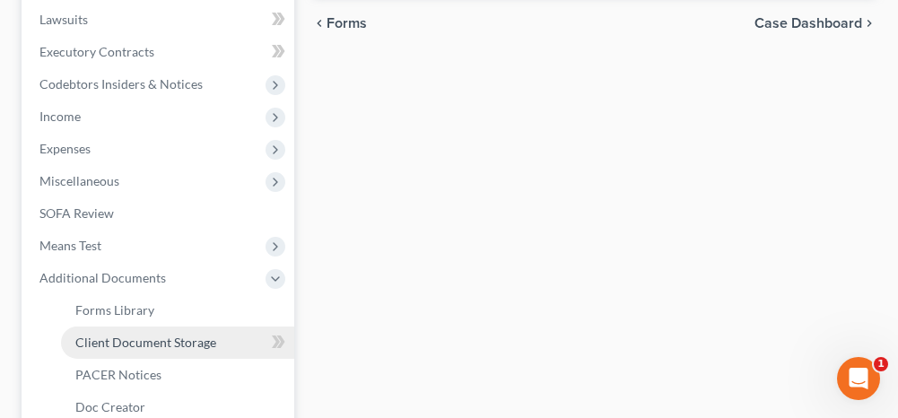
click at [158, 341] on span "Client Document Storage" at bounding box center [145, 342] width 141 height 15
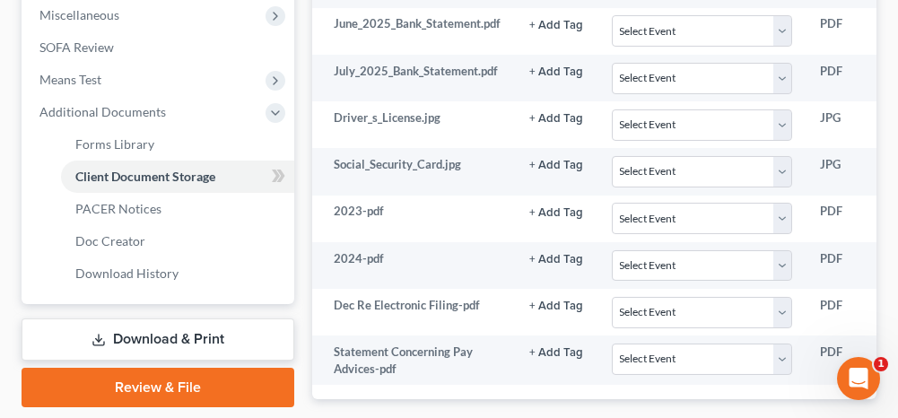
scroll to position [717, 0]
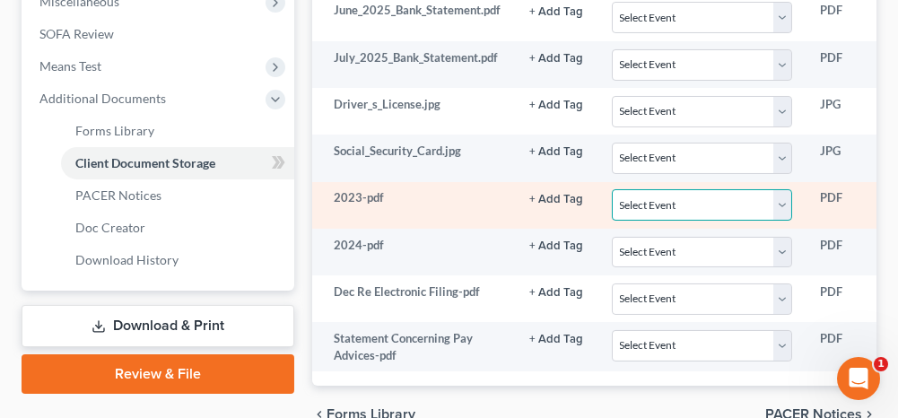
click at [674, 192] on select "Select Event Certificate of Credit Counseling for Debtor Certificate of Credit …" at bounding box center [701, 204] width 179 height 31
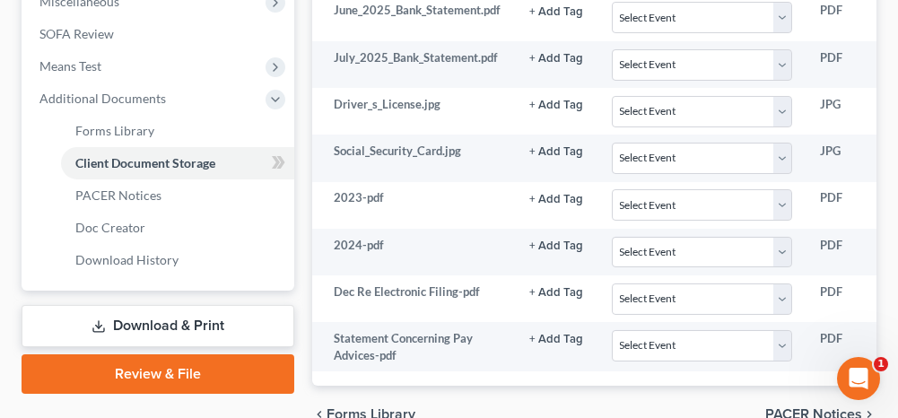
click at [604, 395] on div "chevron_left Forms Library PACER Notices chevron_right" at bounding box center [594, 414] width 564 height 57
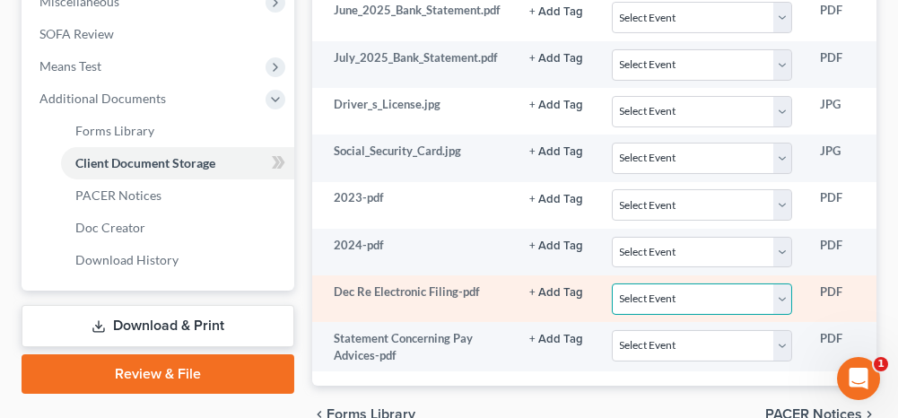
click at [659, 289] on select "Select Event Certificate of Credit Counseling for Debtor Certificate of Credit …" at bounding box center [701, 298] width 179 height 31
select select "2"
click at [612, 283] on select "Select Event Certificate of Credit Counseling for Debtor Certificate of Credit …" at bounding box center [701, 298] width 179 height 31
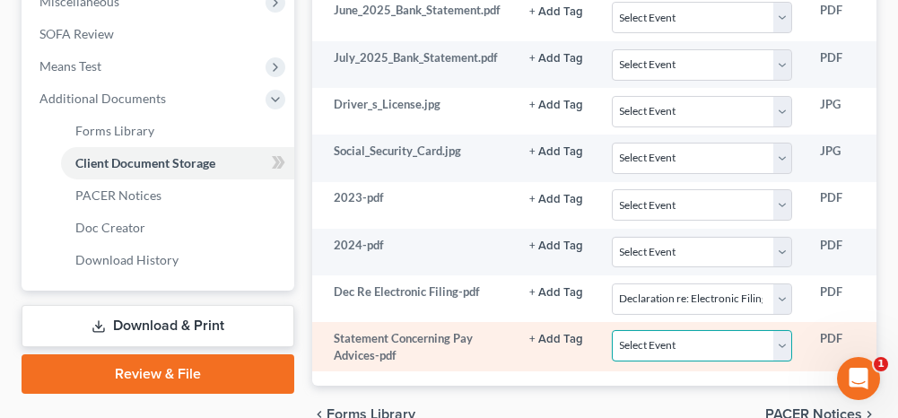
click at [642, 334] on select "Select Event Certificate of Credit Counseling for Debtor Certificate of Credit …" at bounding box center [701, 345] width 179 height 31
select select "3"
click at [612, 330] on select "Select Event Certificate of Credit Counseling for Debtor Certificate of Credit …" at bounding box center [701, 345] width 179 height 31
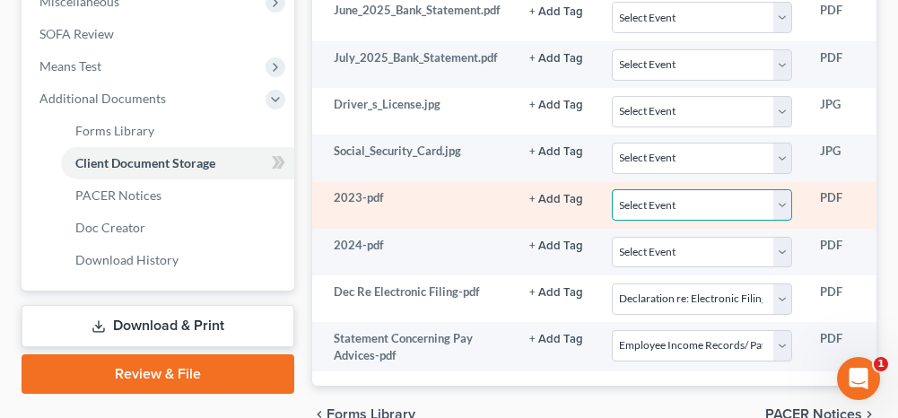
click at [662, 197] on select "Select Event Certificate of Credit Counseling for Debtor Certificate of Credit …" at bounding box center [701, 204] width 179 height 31
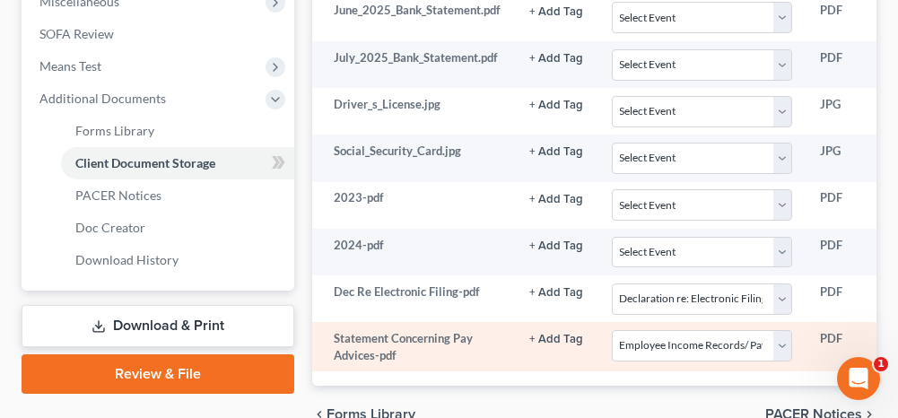
drag, startPoint x: 601, startPoint y: 396, endPoint x: 618, endPoint y: 352, distance: 46.3
click at [601, 396] on div "chevron_left Forms Library PACER Notices chevron_right" at bounding box center [594, 414] width 564 height 57
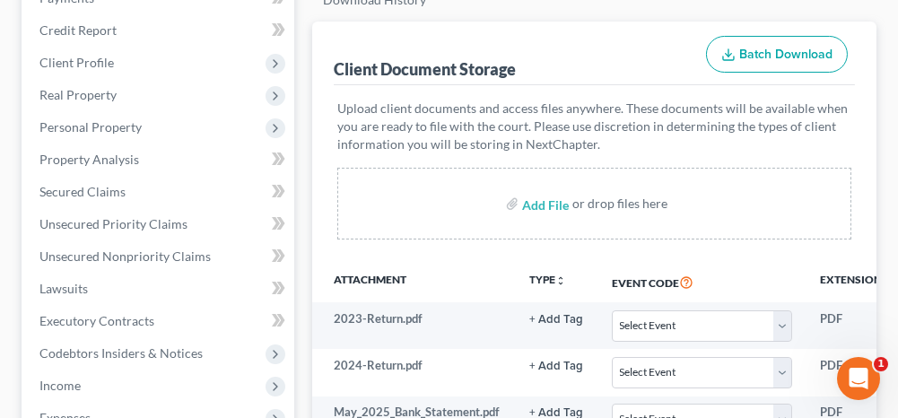
scroll to position [179, 0]
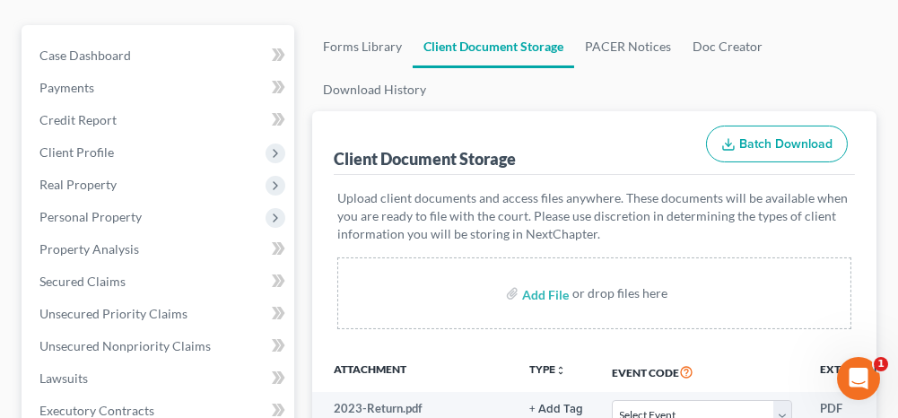
select select "2"
select select "3"
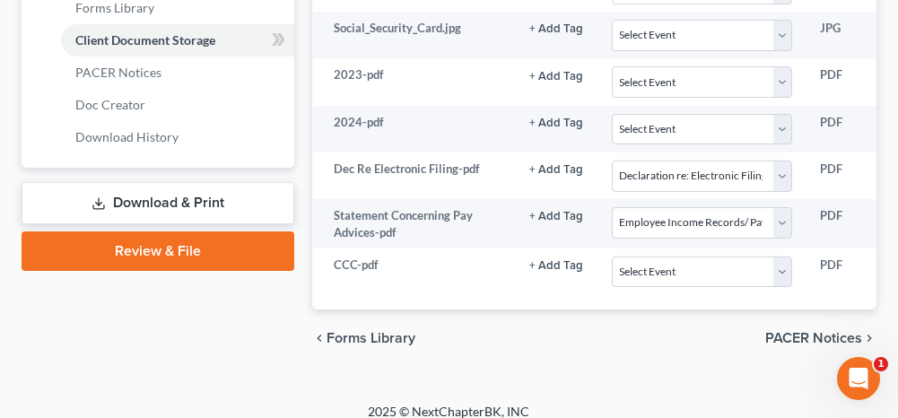
scroll to position [858, 0]
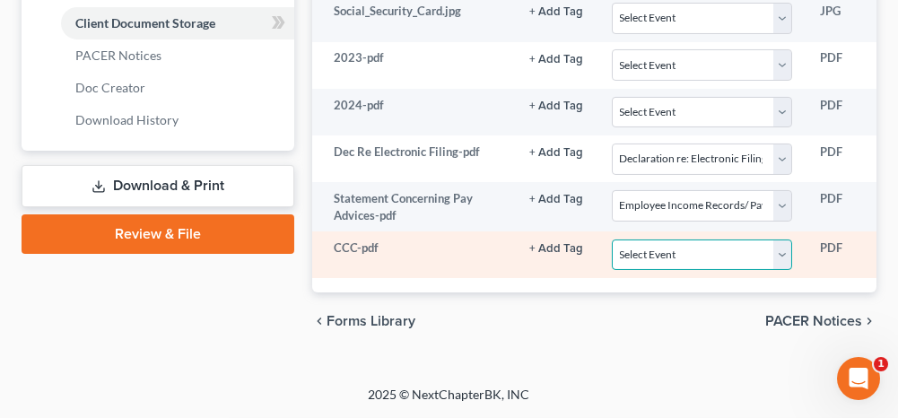
drag, startPoint x: 671, startPoint y: 245, endPoint x: 663, endPoint y: 257, distance: 14.9
click at [671, 245] on select "Select Event Certificate of Credit Counseling for Debtor Certificate of Credit …" at bounding box center [701, 254] width 179 height 31
select select "0"
click at [612, 239] on select "Select Event Certificate of Credit Counseling for Debtor Certificate of Credit …" at bounding box center [701, 254] width 179 height 31
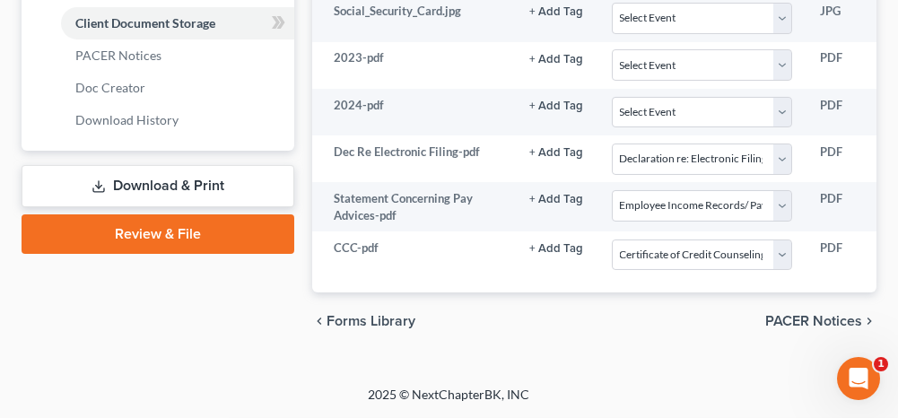
drag, startPoint x: 135, startPoint y: 227, endPoint x: 145, endPoint y: 232, distance: 11.2
click at [135, 227] on link "Review & File" at bounding box center [158, 233] width 273 height 39
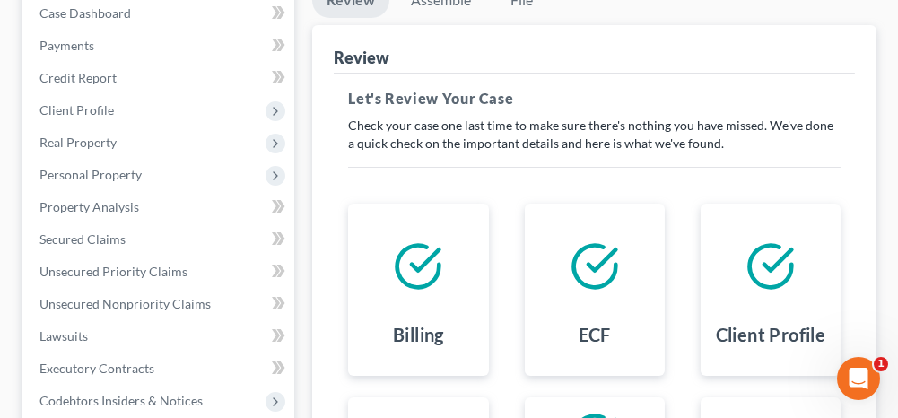
scroll to position [179, 0]
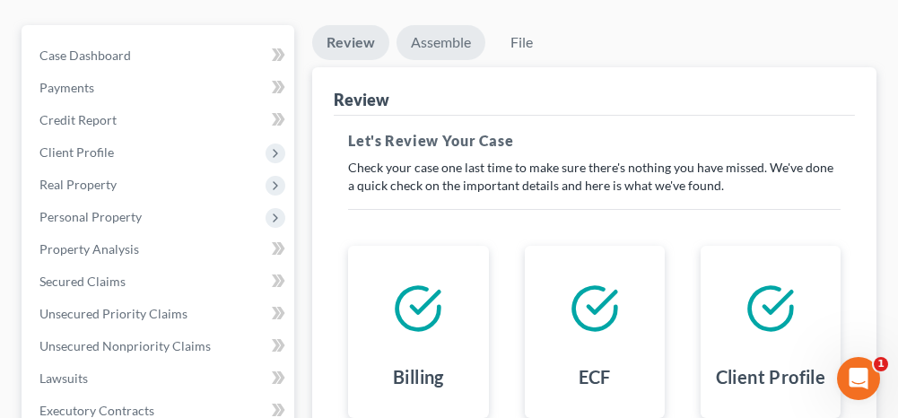
click at [439, 42] on link "Assemble" at bounding box center [440, 42] width 89 height 35
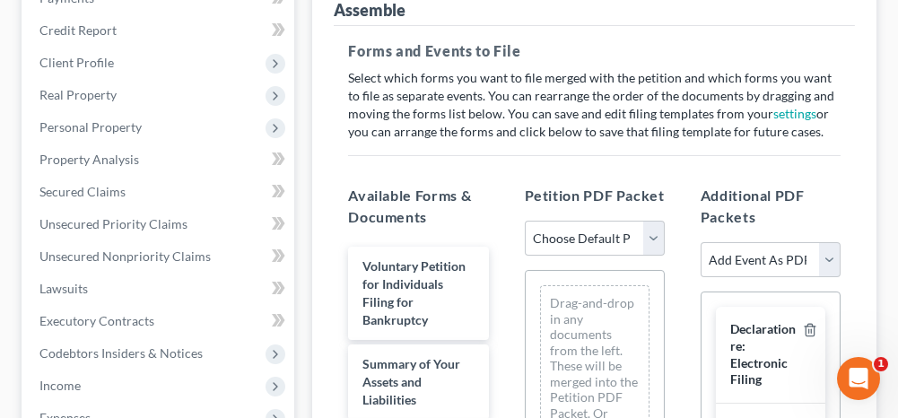
scroll to position [359, 0]
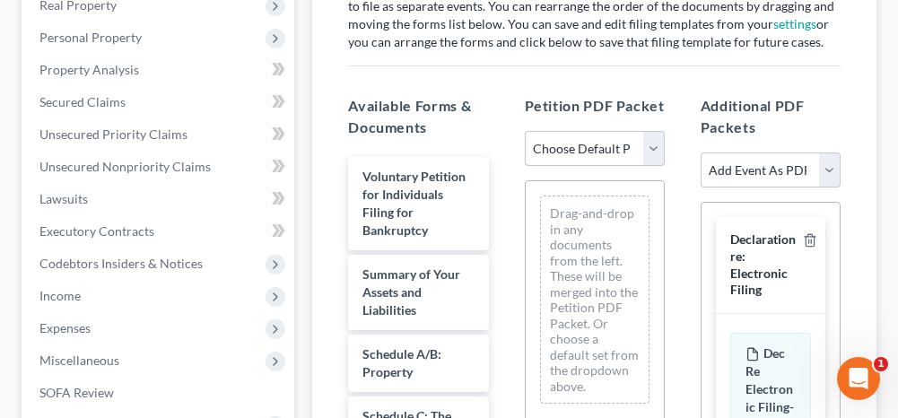
drag, startPoint x: 555, startPoint y: 142, endPoint x: 557, endPoint y: 164, distance: 22.5
click at [555, 142] on select "Choose Default Petition PDF Packet Complete Bankruptcy Petition (all forms and …" at bounding box center [595, 149] width 140 height 36
select select "0"
click at [525, 131] on select "Choose Default Petition PDF Packet Complete Bankruptcy Petition (all forms and …" at bounding box center [595, 149] width 140 height 36
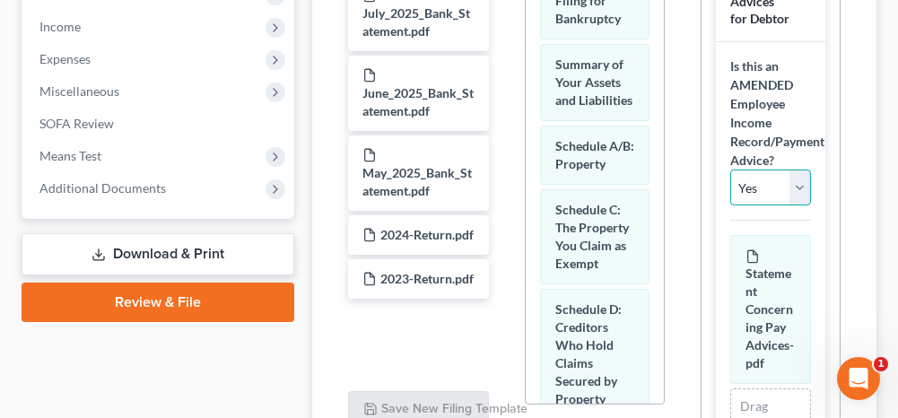
drag, startPoint x: 757, startPoint y: 238, endPoint x: 754, endPoint y: 252, distance: 14.6
click at [757, 205] on select "Yes No" at bounding box center [770, 188] width 81 height 36
select select "1"
click at [730, 205] on select "Yes No" at bounding box center [770, 188] width 81 height 36
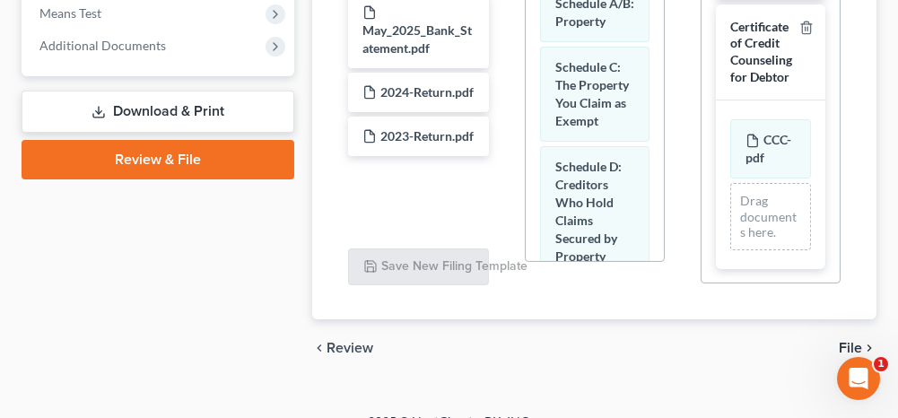
scroll to position [794, 0]
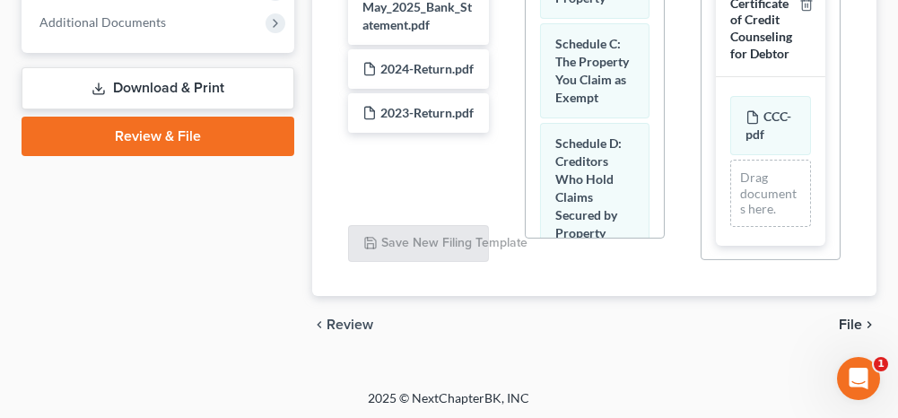
click at [850, 322] on span "File" at bounding box center [850, 324] width 23 height 14
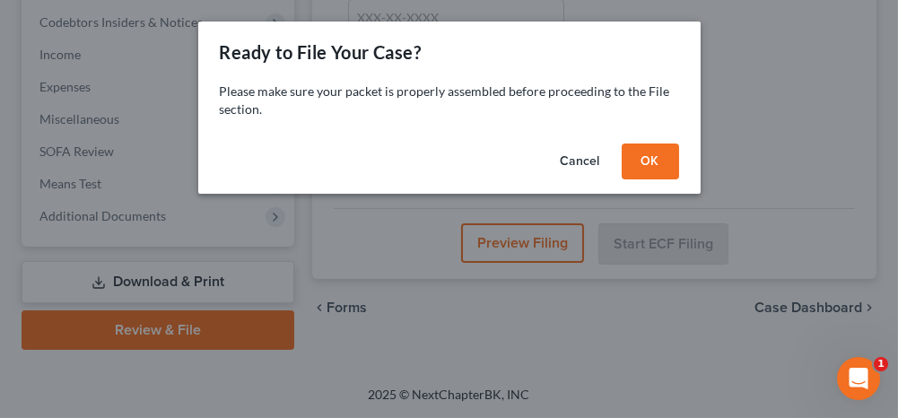
scroll to position [596, 0]
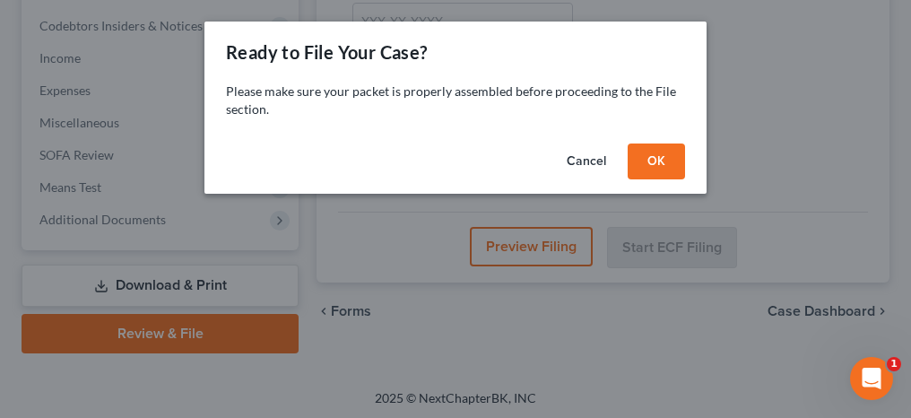
click at [672, 163] on button "OK" at bounding box center [656, 161] width 57 height 36
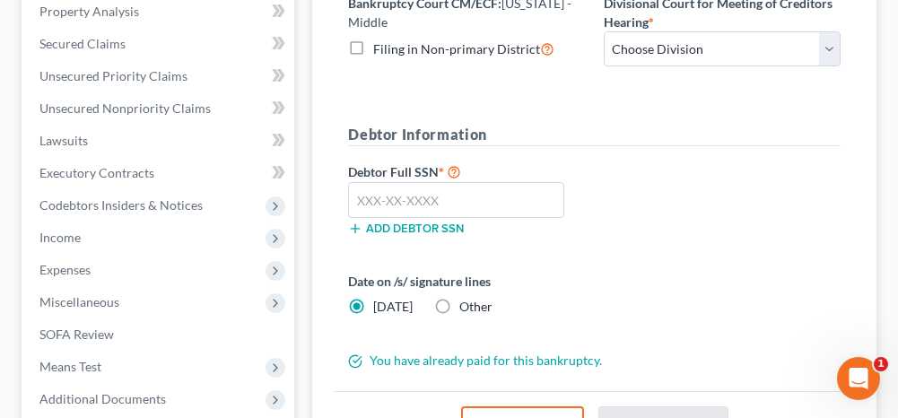
scroll to position [327, 0]
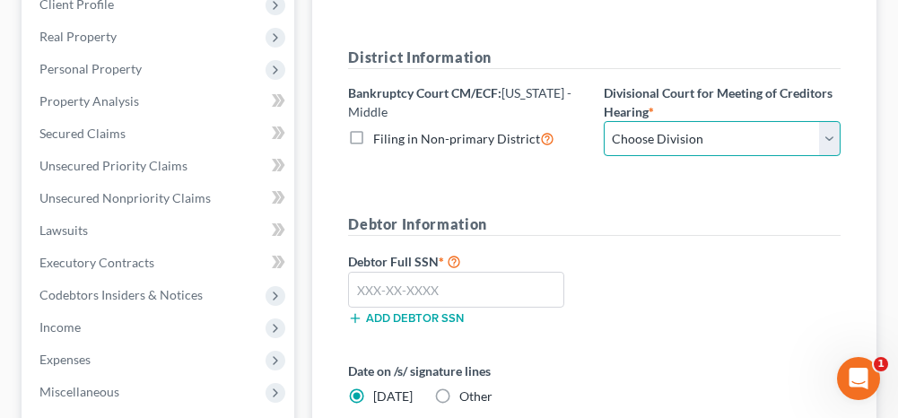
drag, startPoint x: 661, startPoint y: 132, endPoint x: 658, endPoint y: 153, distance: 21.7
click at [661, 132] on select "Choose Division Dothan [PERSON_NAME] Opelika" at bounding box center [722, 139] width 237 height 36
click at [604, 121] on select "Choose Division Dothan [PERSON_NAME] Opelika" at bounding box center [722, 139] width 237 height 36
drag, startPoint x: 655, startPoint y: 129, endPoint x: 651, endPoint y: 155, distance: 26.3
click at [655, 129] on select "Choose Division Dothan [PERSON_NAME] Opelika" at bounding box center [722, 139] width 237 height 36
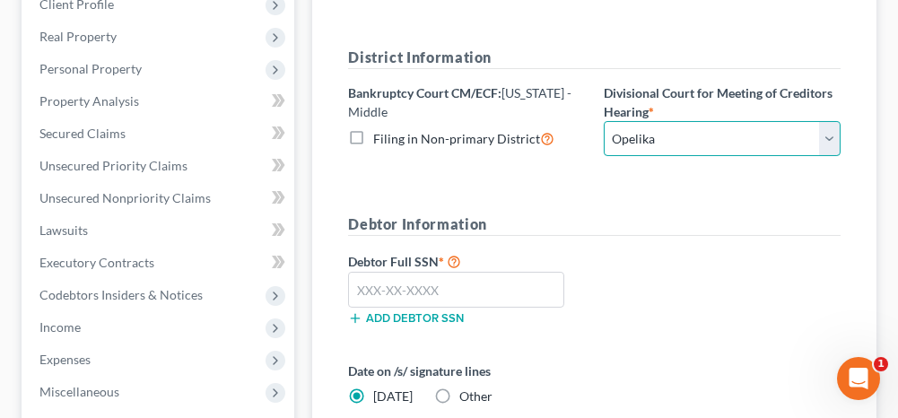
click at [604, 121] on select "Choose Division Dothan [PERSON_NAME] Opelika" at bounding box center [722, 139] width 237 height 36
drag, startPoint x: 636, startPoint y: 130, endPoint x: 633, endPoint y: 154, distance: 24.4
click at [636, 130] on select "Choose Division Dothan [PERSON_NAME] Opelika" at bounding box center [722, 139] width 237 height 36
select select "1"
click at [604, 121] on select "Choose Division Dothan [PERSON_NAME] Opelika" at bounding box center [722, 139] width 237 height 36
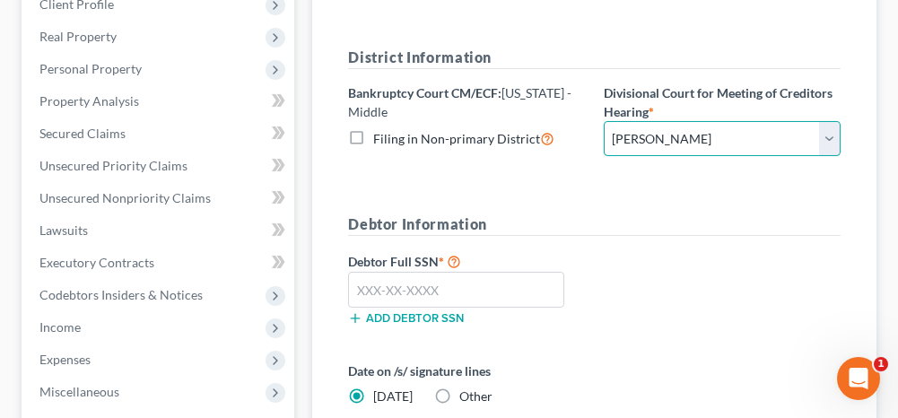
scroll to position [417, 0]
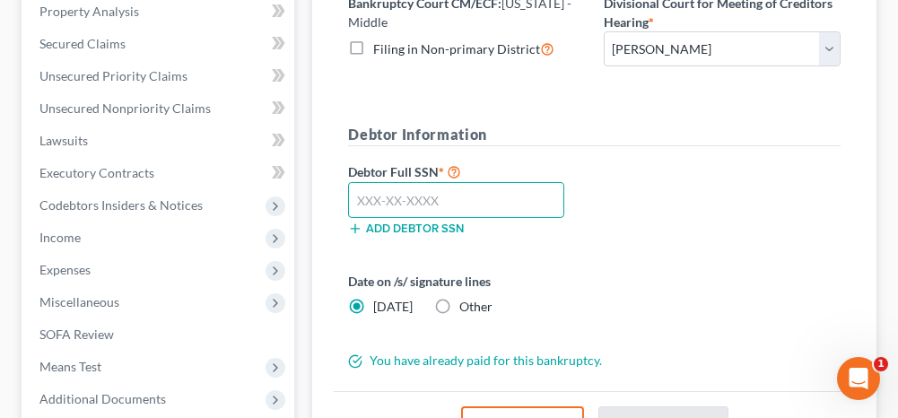
click at [409, 192] on input "text" at bounding box center [456, 200] width 216 height 36
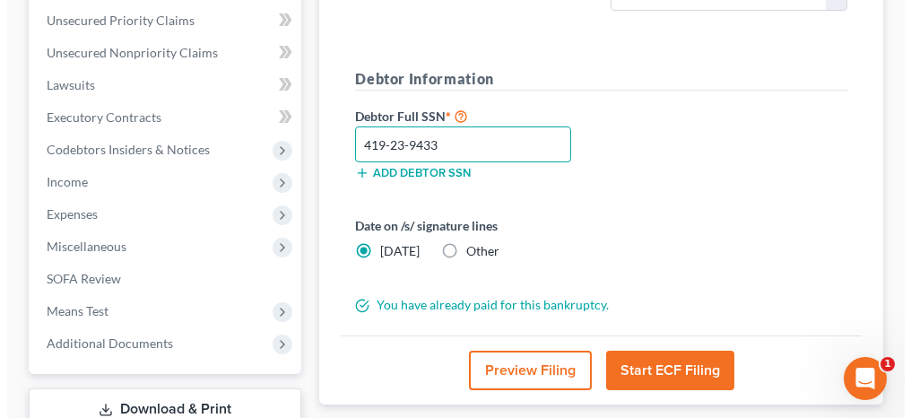
scroll to position [507, 0]
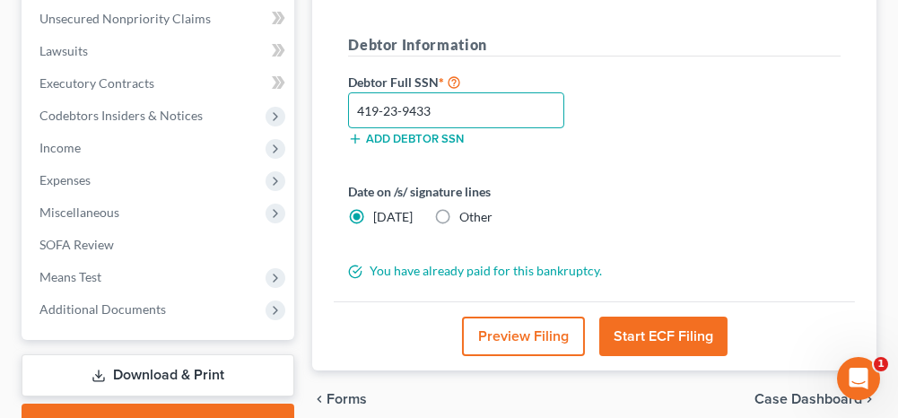
type input "419-23-9433"
click at [661, 335] on button "Start ECF Filing" at bounding box center [663, 336] width 128 height 39
click at [662, 325] on button "Start ECF Filing" at bounding box center [663, 336] width 128 height 39
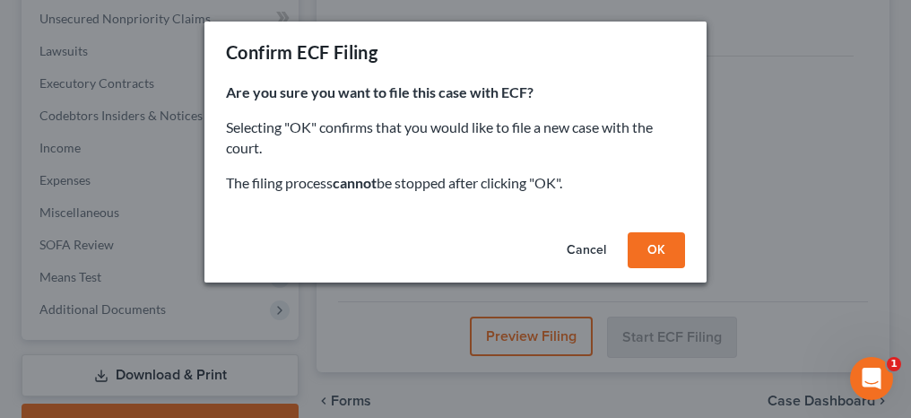
click at [651, 250] on button "OK" at bounding box center [656, 250] width 57 height 36
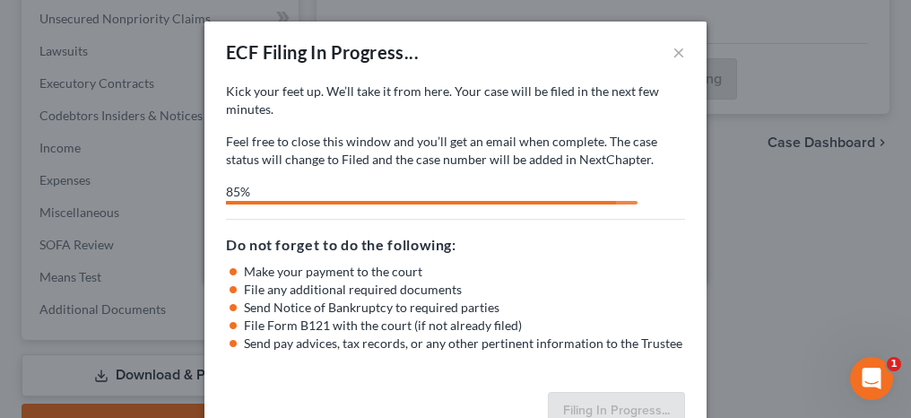
select select "1"
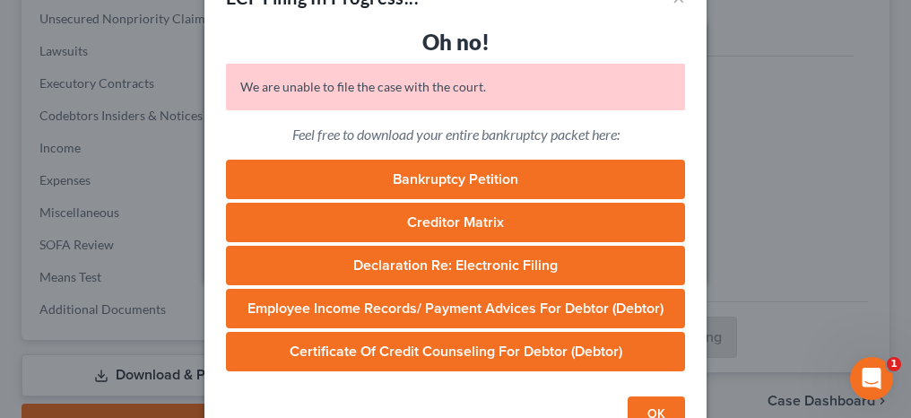
scroll to position [104, 0]
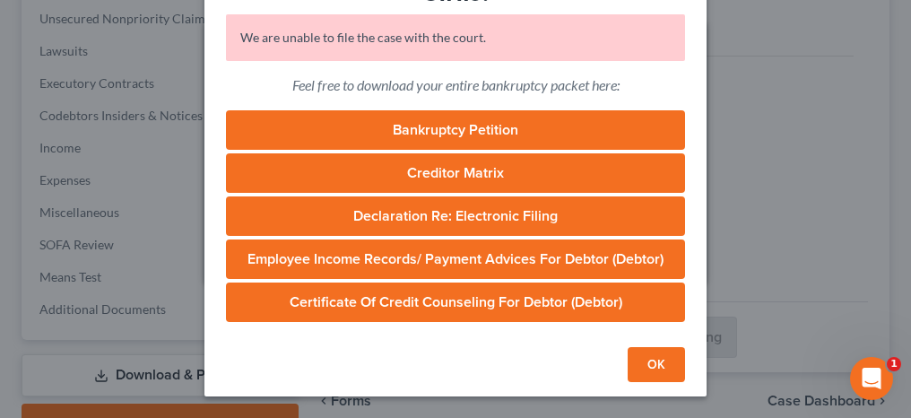
drag, startPoint x: 665, startPoint y: 361, endPoint x: 602, endPoint y: 337, distance: 67.0
click at [665, 361] on button "OK" at bounding box center [656, 365] width 57 height 36
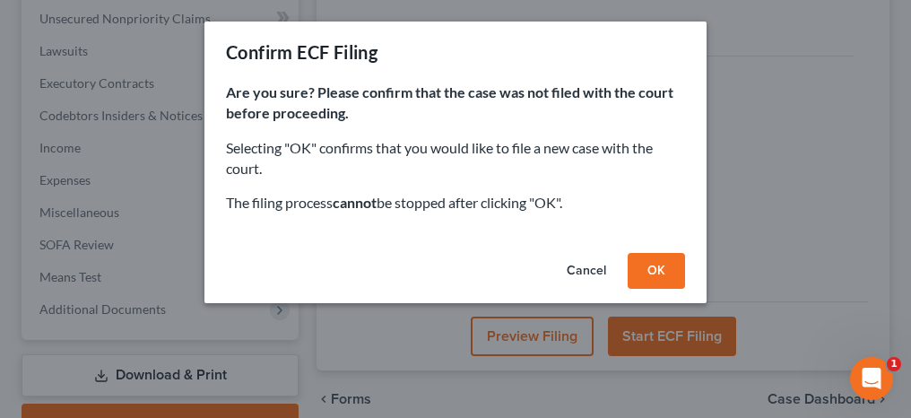
click at [654, 273] on button "OK" at bounding box center [656, 271] width 57 height 36
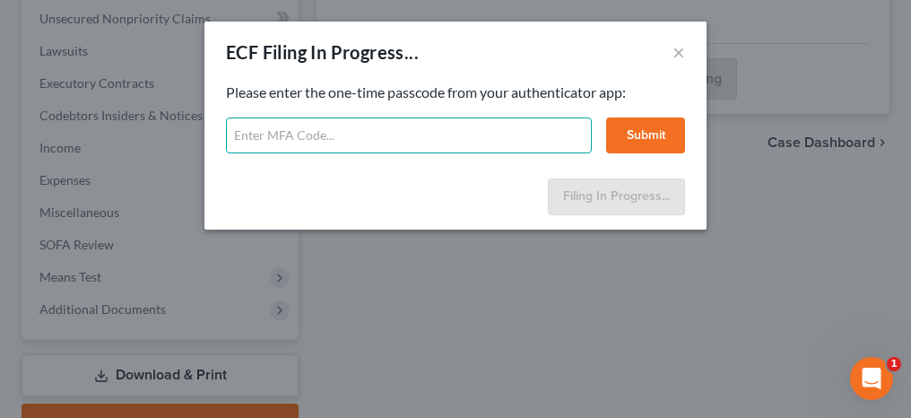
click at [466, 133] on input "text" at bounding box center [409, 135] width 366 height 36
type input "996453"
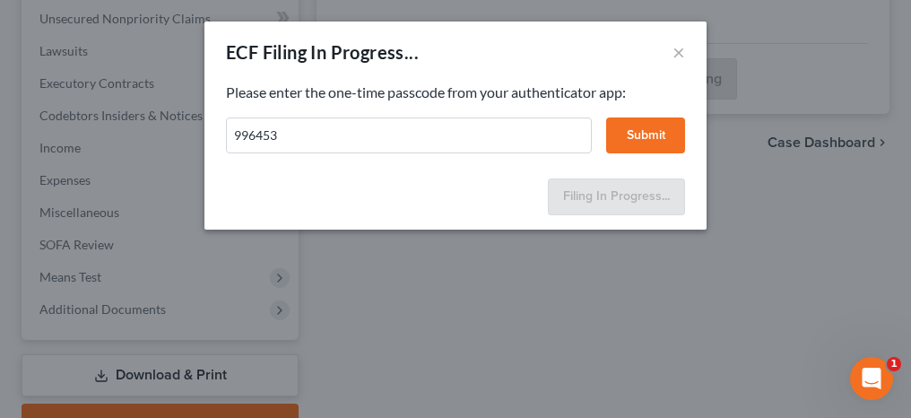
click at [662, 135] on button "Submit" at bounding box center [645, 135] width 79 height 36
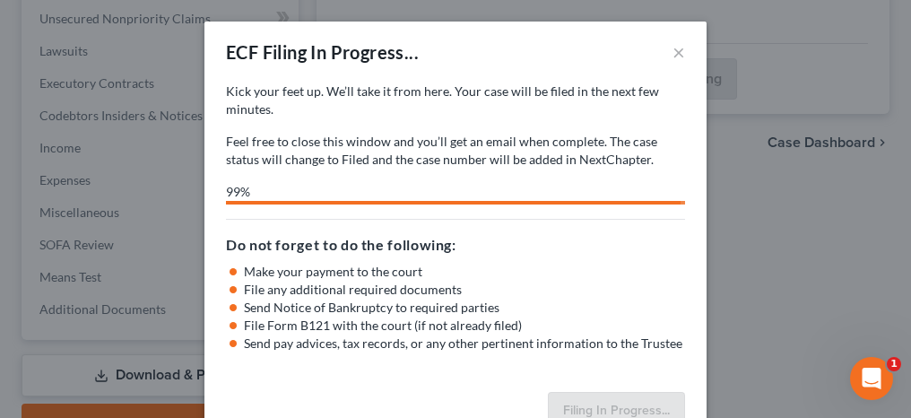
select select "1"
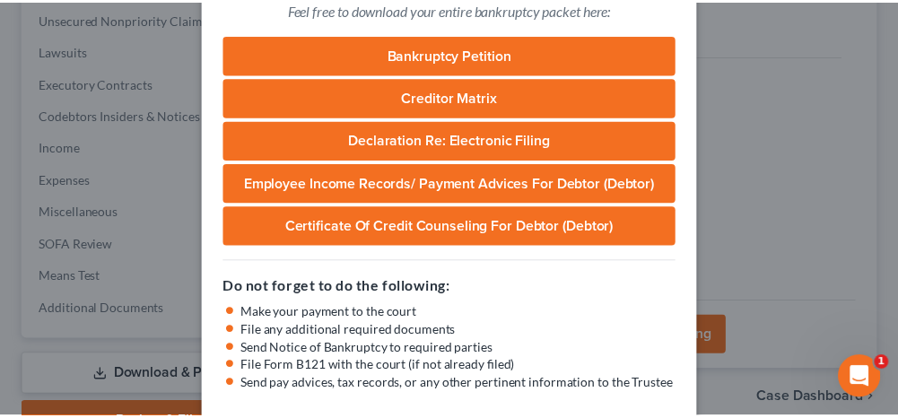
scroll to position [535, 0]
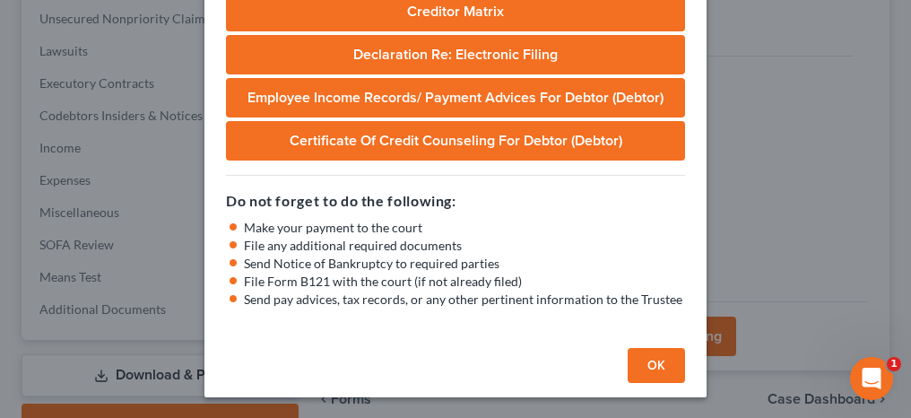
drag, startPoint x: 638, startPoint y: 360, endPoint x: 596, endPoint y: 326, distance: 53.5
click at [638, 360] on button "OK" at bounding box center [656, 366] width 57 height 36
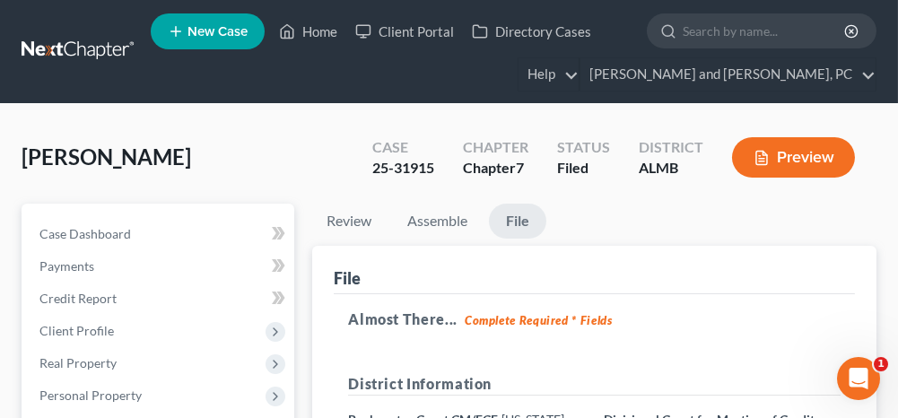
scroll to position [0, 0]
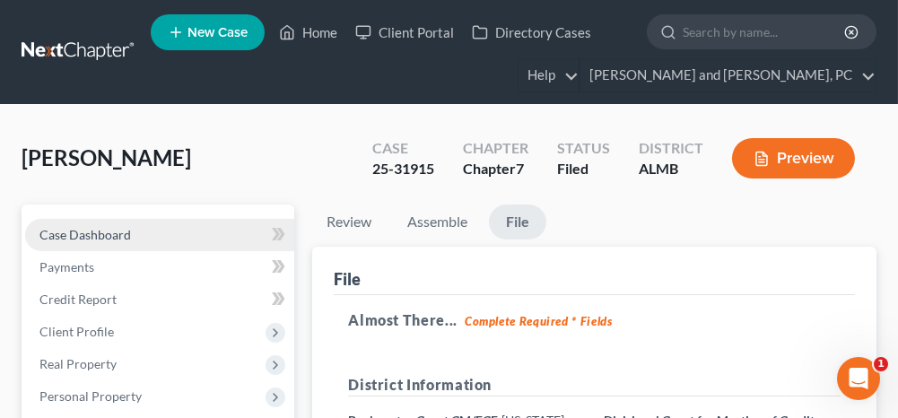
click at [207, 233] on link "Case Dashboard" at bounding box center [159, 235] width 269 height 32
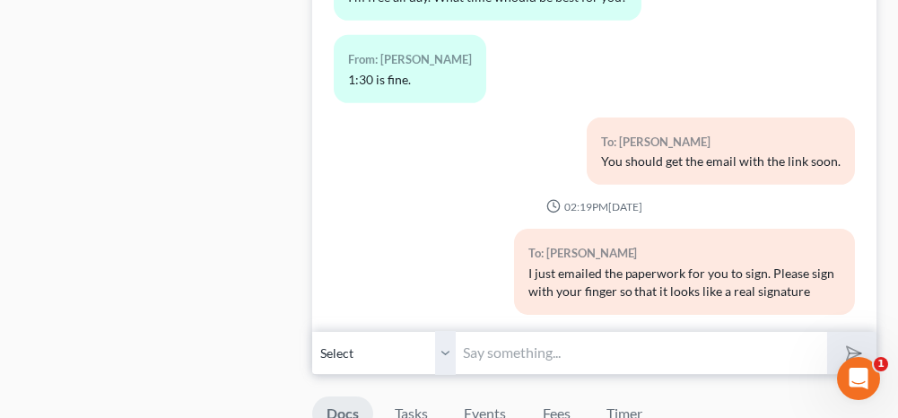
scroll to position [1256, 0]
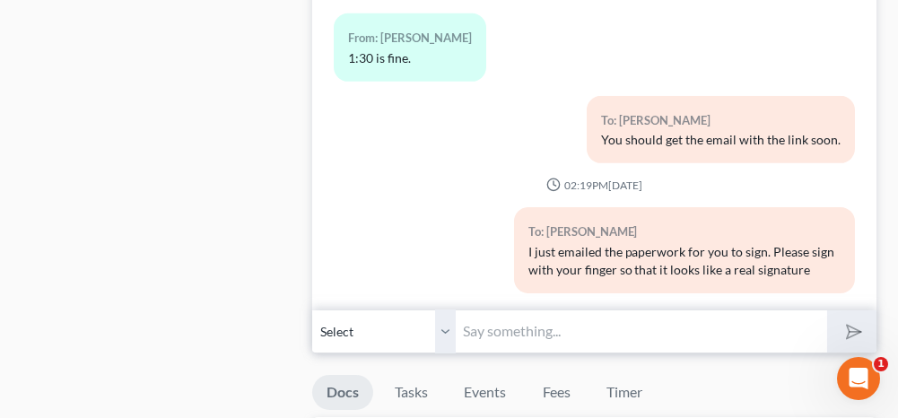
click at [509, 310] on input "text" at bounding box center [641, 331] width 370 height 44
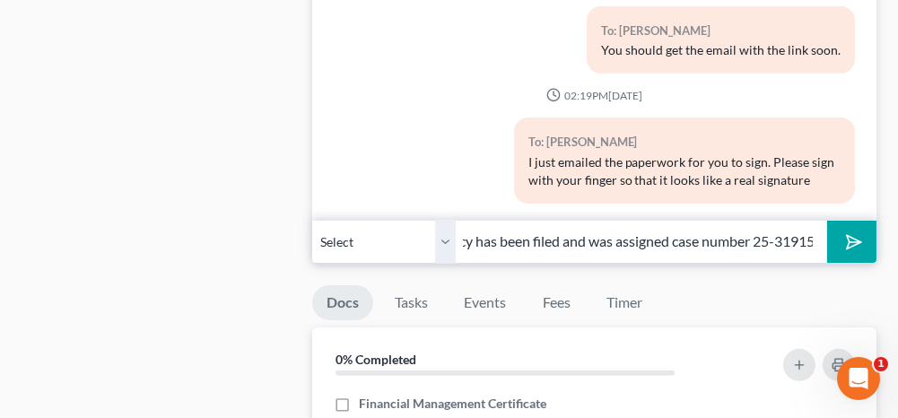
scroll to position [0, 101]
type input "Your bankruptcy has been filed and was assigned case number 25-31915"
click at [845, 237] on icon "submit" at bounding box center [850, 241] width 25 height 25
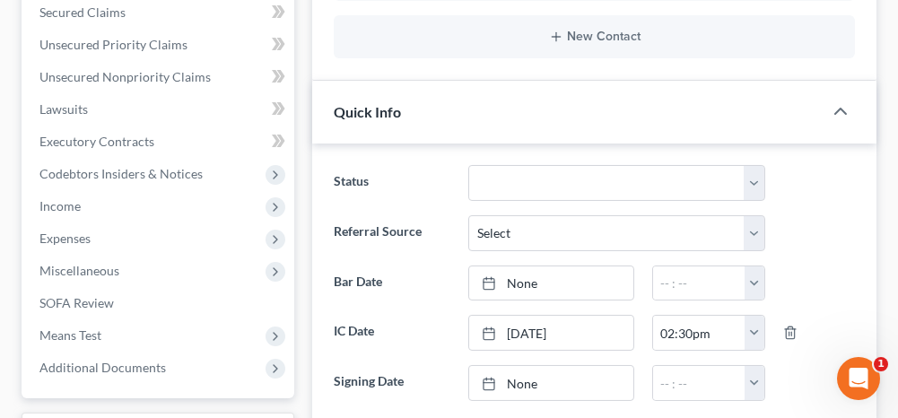
scroll to position [0, 0]
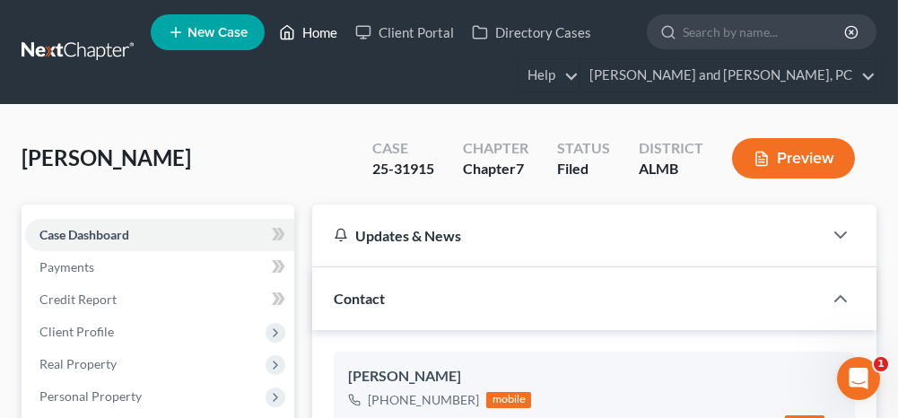
drag, startPoint x: 326, startPoint y: 33, endPoint x: 309, endPoint y: 135, distance: 102.9
click at [326, 33] on link "Home" at bounding box center [308, 32] width 76 height 32
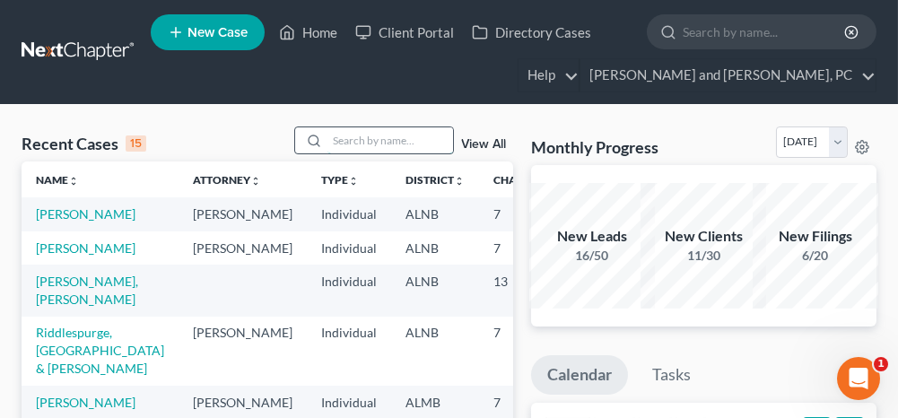
click at [363, 129] on input "search" at bounding box center [390, 140] width 126 height 26
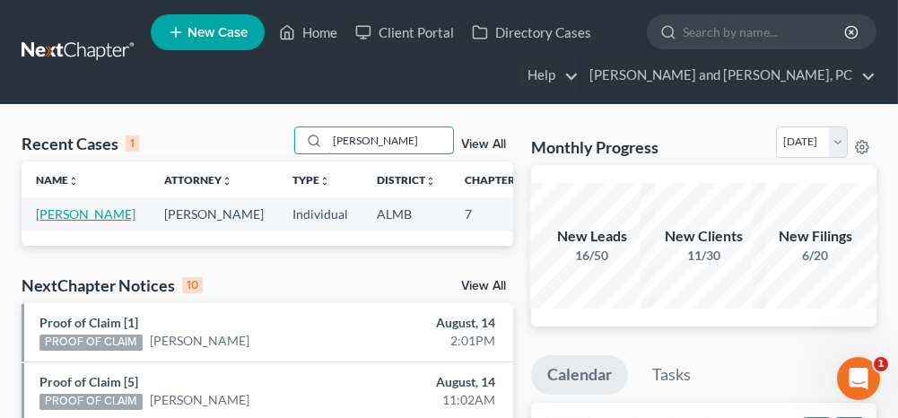
type input "[PERSON_NAME]"
click at [54, 210] on link "[PERSON_NAME]" at bounding box center [86, 213] width 100 height 15
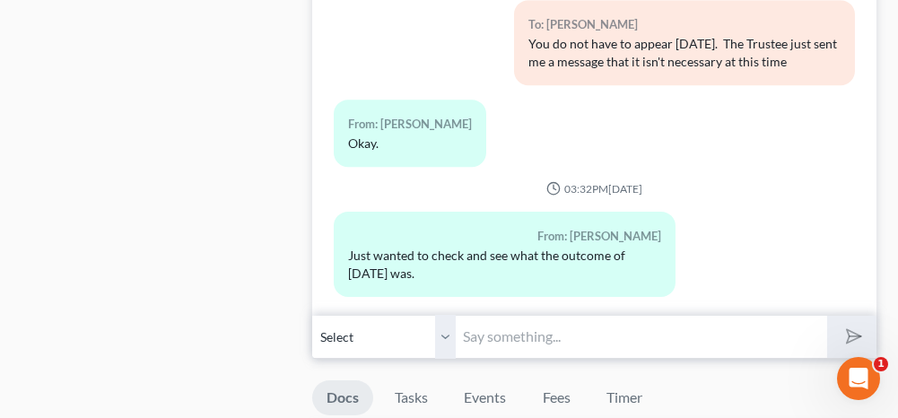
scroll to position [1076, 0]
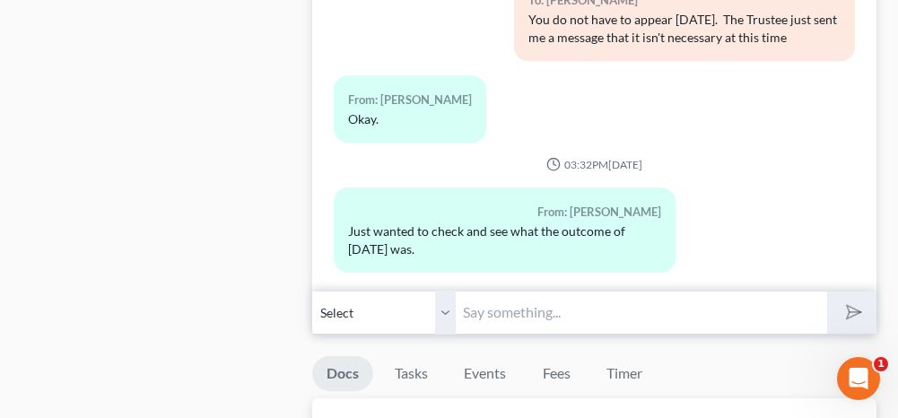
click at [559, 307] on input "text" at bounding box center [641, 313] width 370 height 44
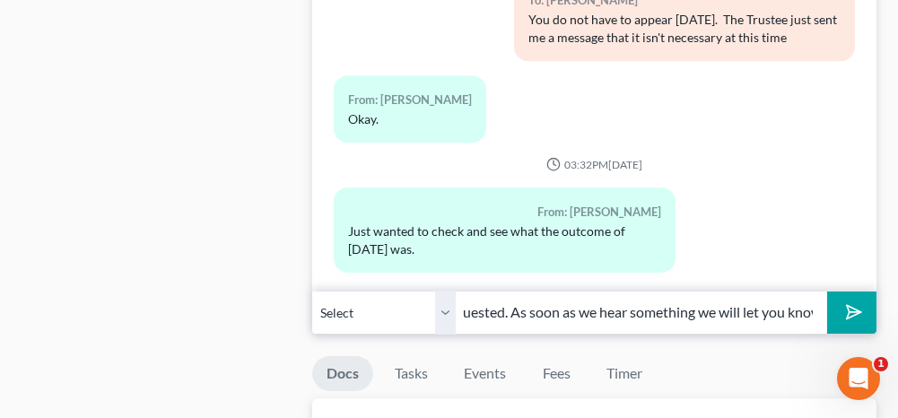
scroll to position [0, 331]
type input "They're still reviewing the documents that they requested. As soon as we hear s…"
click at [856, 309] on icon "submit" at bounding box center [850, 312] width 18 height 18
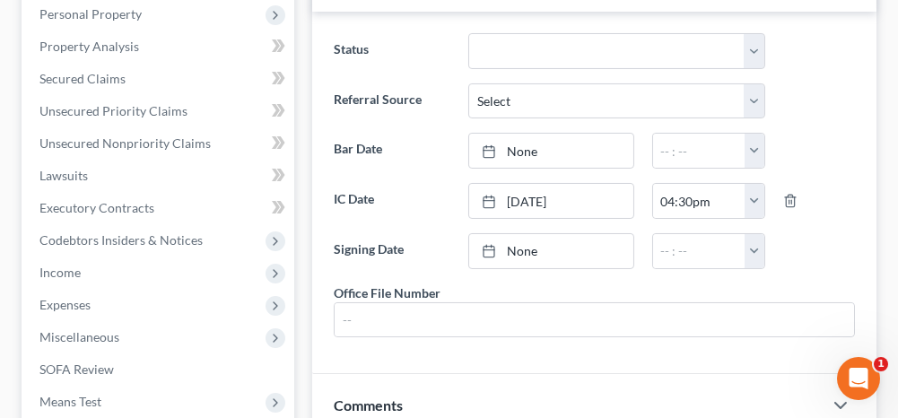
scroll to position [0, 0]
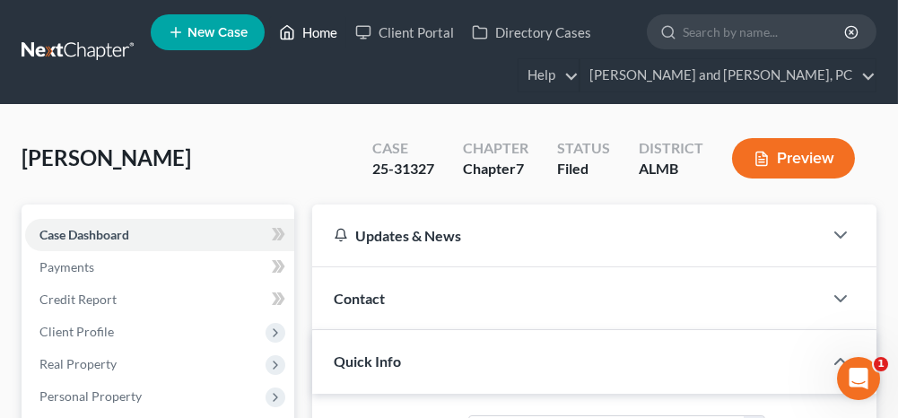
click at [318, 31] on link "Home" at bounding box center [308, 32] width 76 height 32
